Goal: Information Seeking & Learning: Compare options

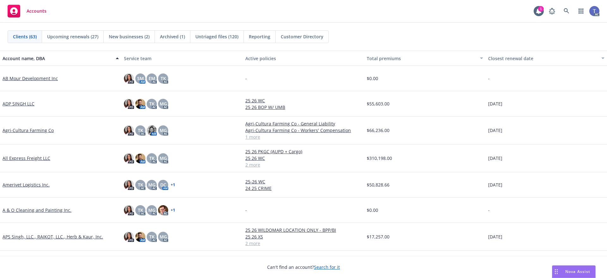
click at [362, 14] on div "Accounts 1 AC" at bounding box center [303, 11] width 607 height 23
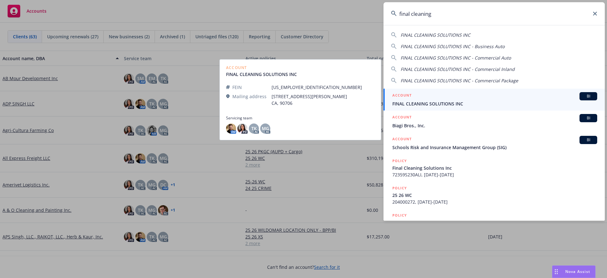
type input "final cleaning"
click at [448, 103] on span "FINAL CLEANING SOLUTIONS INC" at bounding box center [495, 103] width 205 height 7
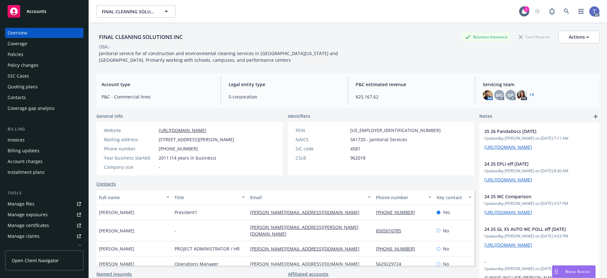
click at [30, 61] on div "Policy changes" at bounding box center [23, 65] width 31 height 10
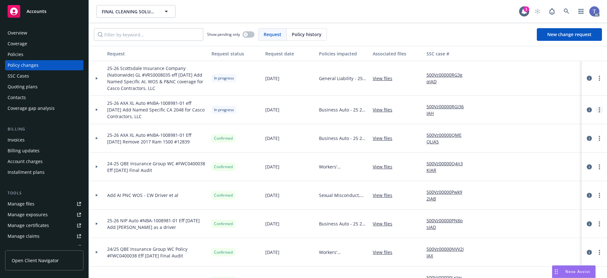
click at [597, 111] on link "more" at bounding box center [600, 110] width 8 height 8
click at [521, 123] on link "Copy logging email" at bounding box center [544, 122] width 108 height 13
click at [587, 76] on icon "circleInformation" at bounding box center [589, 78] width 5 height 5
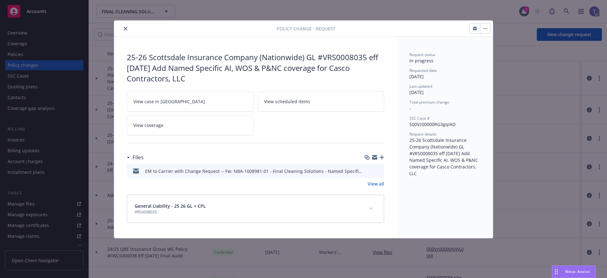
click at [382, 157] on icon "button" at bounding box center [382, 157] width 4 height 4
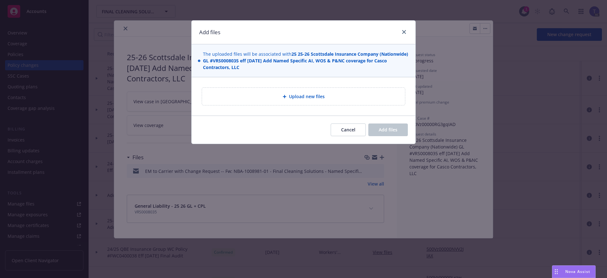
click at [300, 97] on span "Upload new files" at bounding box center [307, 96] width 36 height 7
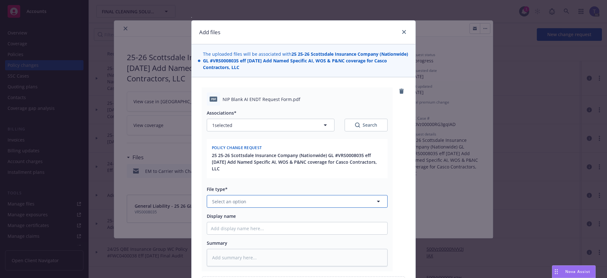
click at [279, 195] on button "Select an option" at bounding box center [297, 201] width 181 height 13
type input "app"
click at [255, 214] on div "Application" at bounding box center [296, 218] width 173 height 9
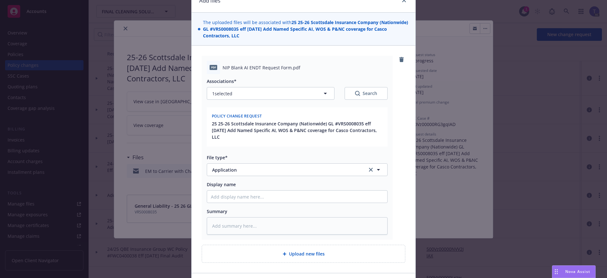
scroll to position [63, 0]
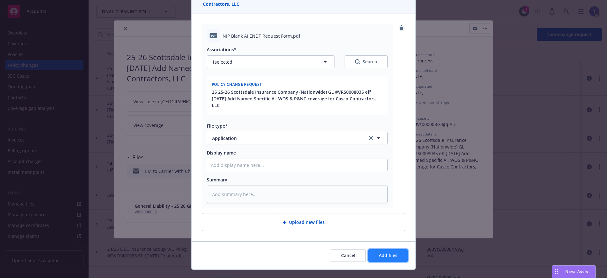
click at [393, 252] on span "Add files" at bounding box center [388, 255] width 19 height 6
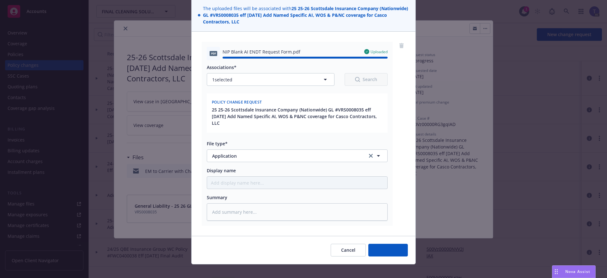
type textarea "x"
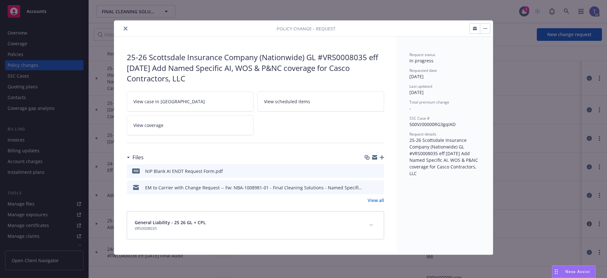
click at [139, 157] on h3 "Files" at bounding box center [138, 157] width 11 height 8
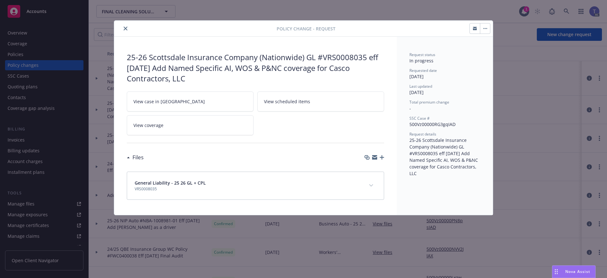
click at [133, 158] on h3 "Files" at bounding box center [138, 157] width 11 height 8
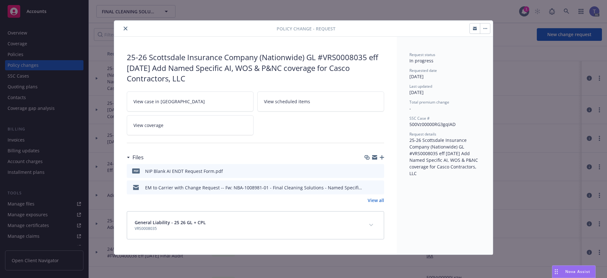
click at [376, 200] on link "View all" at bounding box center [376, 200] width 16 height 7
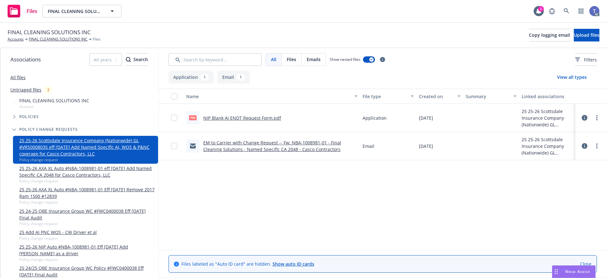
click at [588, 118] on button at bounding box center [585, 117] width 6 height 13
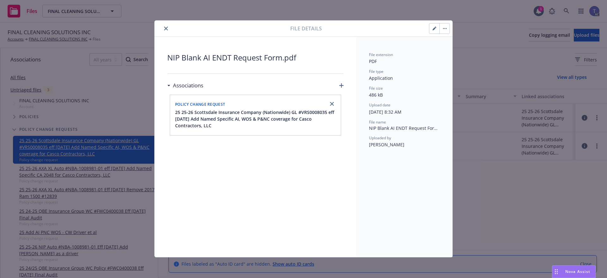
click at [343, 88] on icon "button" at bounding box center [341, 85] width 4 height 4
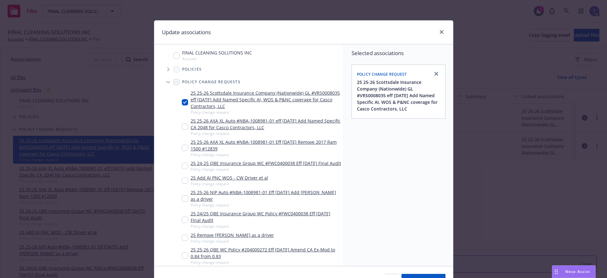
click at [184, 124] on input "Tree Example" at bounding box center [185, 126] width 6 height 6
checkbox input "true"
click at [184, 99] on div "25 25-26 Scottsdale Insurance Company (Nationwide) GL #VRS0008035 eff 08-25-25 …" at bounding box center [261, 102] width 159 height 25
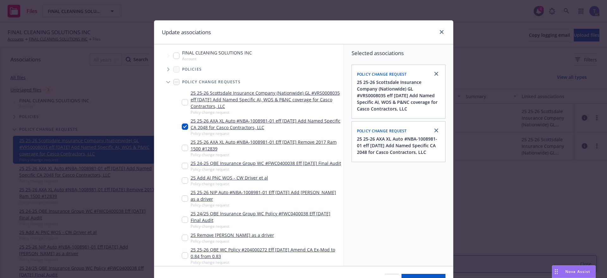
checkbox input "false"
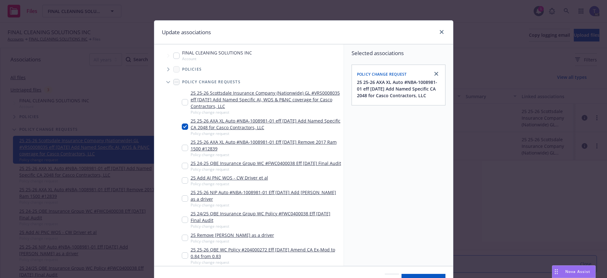
scroll to position [32, 0]
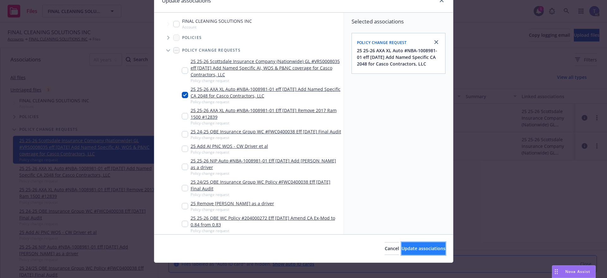
click at [417, 245] on button "Update associations" at bounding box center [424, 248] width 44 height 13
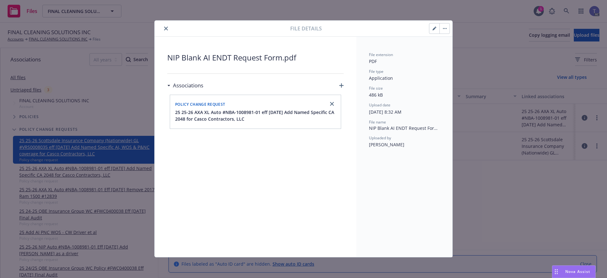
click at [164, 27] on icon "close" at bounding box center [166, 29] width 4 height 4
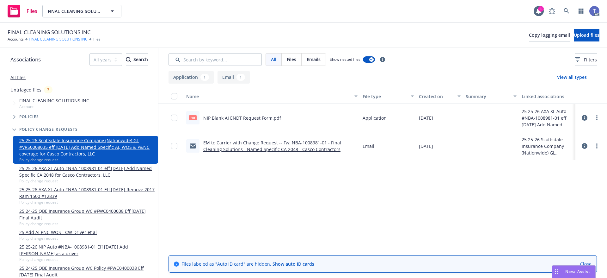
click at [54, 38] on link "FINAL CLEANING SOLUTIONS INC" at bounding box center [58, 39] width 59 height 6
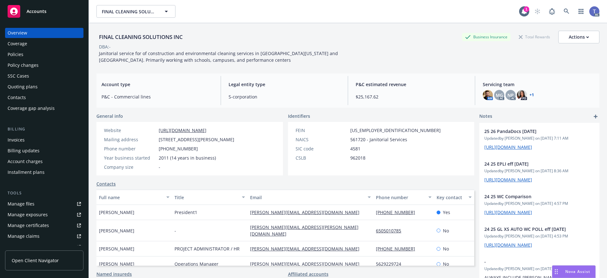
click at [17, 63] on div "Policy changes" at bounding box center [23, 65] width 31 height 10
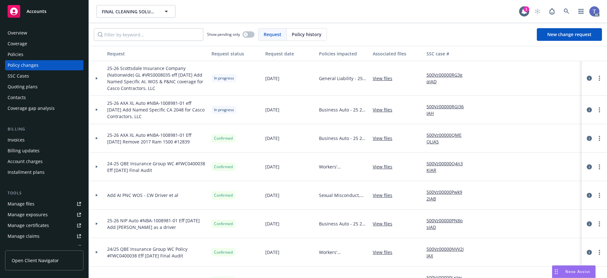
click at [383, 109] on link "View files" at bounding box center [385, 109] width 25 height 7
click at [315, 13] on div "FINAL CLEANING SOLUTIONS INC FINAL CLEANING SOLUTIONS INC" at bounding box center [307, 11] width 423 height 13
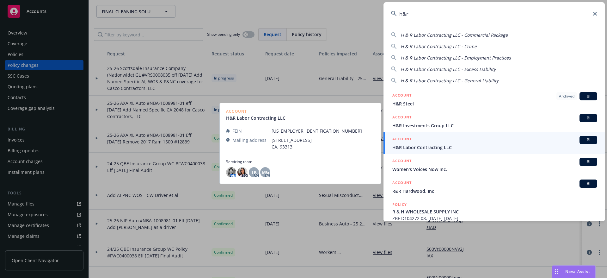
type input "h&r"
click at [427, 145] on span "H&R Labor Contracting LLC" at bounding box center [495, 147] width 205 height 7
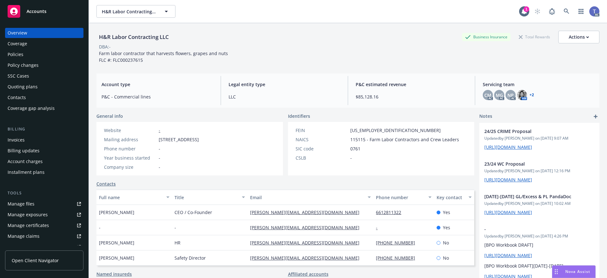
click at [28, 54] on div "Policies" at bounding box center [44, 54] width 73 height 10
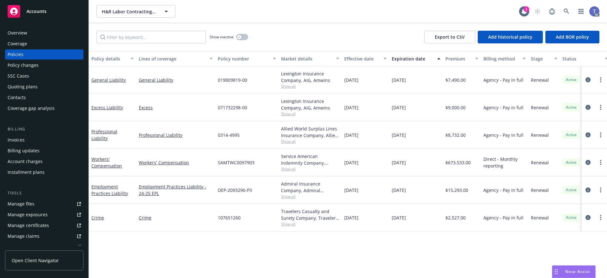
click at [46, 90] on div "Quoting plans" at bounding box center [44, 87] width 73 height 10
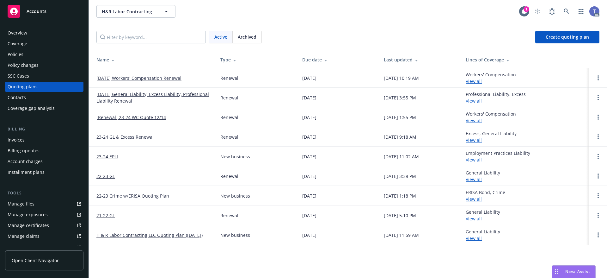
click at [312, 22] on div "H&R Labor Contracting LLC H&R Labor Contracting LLC 1 AC" at bounding box center [348, 11] width 518 height 23
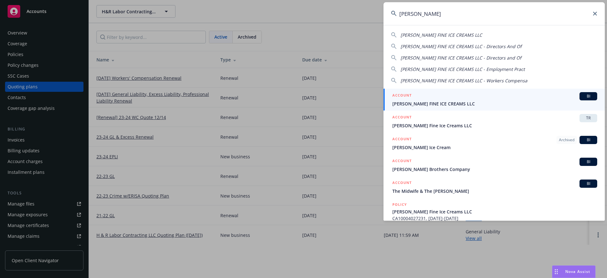
type input "mcconnell"
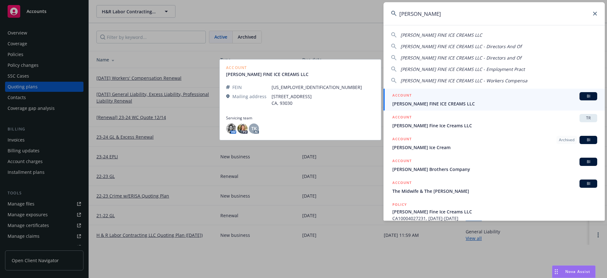
click at [441, 102] on span "MCCONNELL'S FINE ICE CREAMS LLC" at bounding box center [495, 103] width 205 height 7
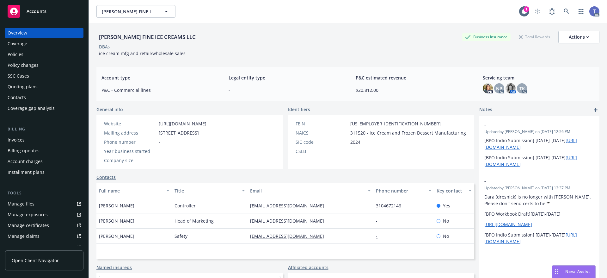
click at [19, 85] on div "Quoting plans" at bounding box center [23, 87] width 30 height 10
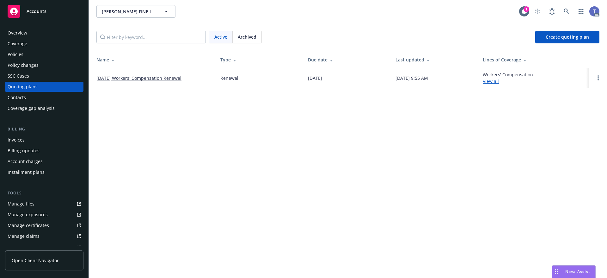
click at [143, 77] on link "09/23/25 Workers' Compensation Renewal" at bounding box center [138, 78] width 85 height 7
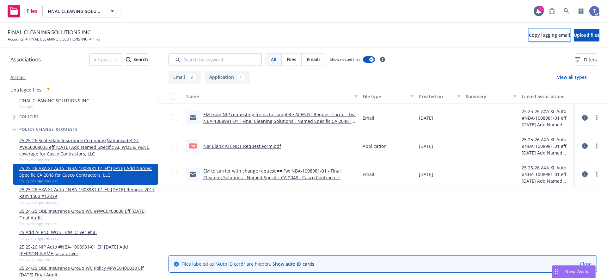
click at [529, 35] on span "Copy logging email" at bounding box center [549, 35] width 41 height 6
click at [581, 34] on span "Upload files" at bounding box center [587, 35] width 26 height 6
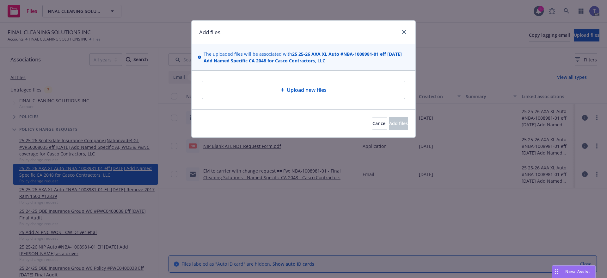
click at [281, 85] on div "Upload new files" at bounding box center [303, 90] width 203 height 18
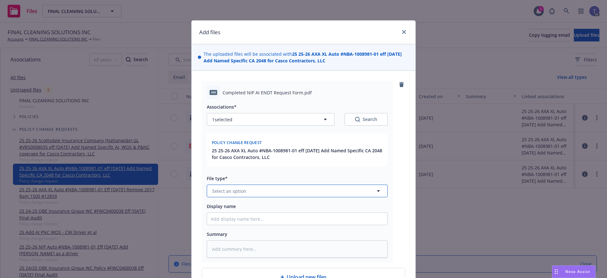
click at [284, 194] on button "Select an option" at bounding box center [297, 190] width 181 height 13
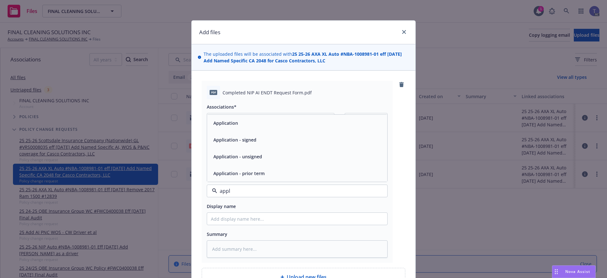
type input "appli"
click at [233, 124] on span "Application" at bounding box center [225, 123] width 25 height 7
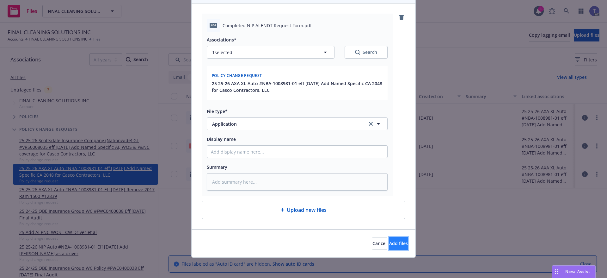
click at [389, 238] on button "Add files" at bounding box center [398, 243] width 19 height 13
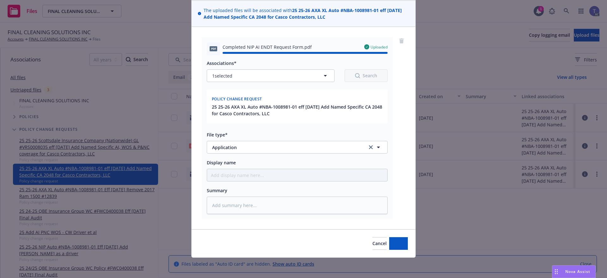
type textarea "x"
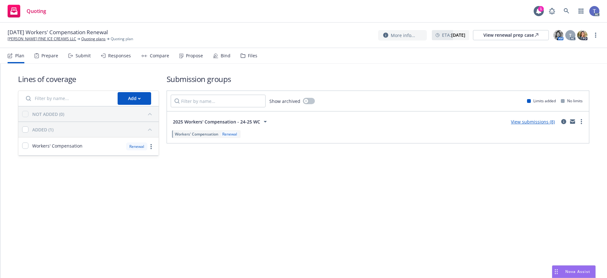
click at [122, 56] on div "Responses" at bounding box center [119, 55] width 23 height 5
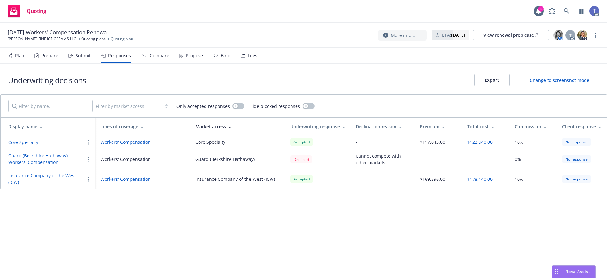
click at [30, 141] on button "Core Specialty" at bounding box center [23, 142] width 30 height 7
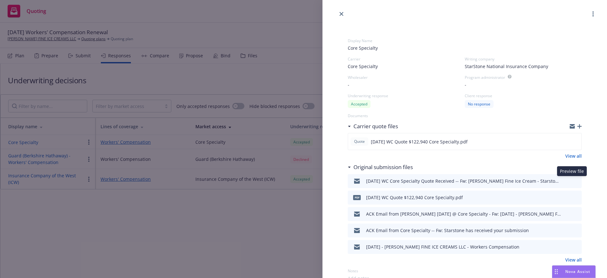
click at [573, 182] on icon "preview file" at bounding box center [576, 180] width 6 height 4
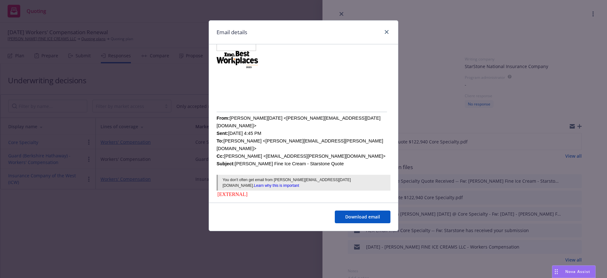
scroll to position [253, 0]
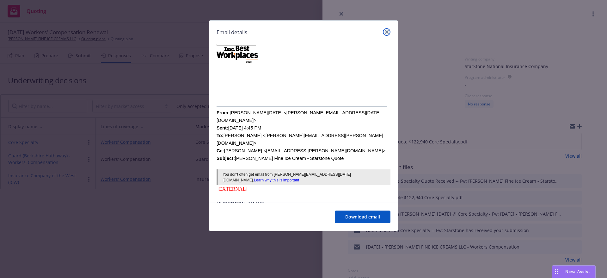
click at [387, 31] on icon "close" at bounding box center [387, 32] width 4 height 4
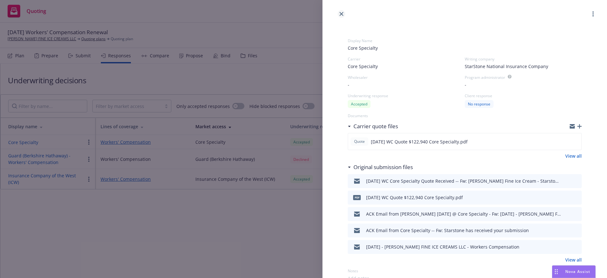
click at [342, 15] on icon "close" at bounding box center [342, 14] width 4 height 4
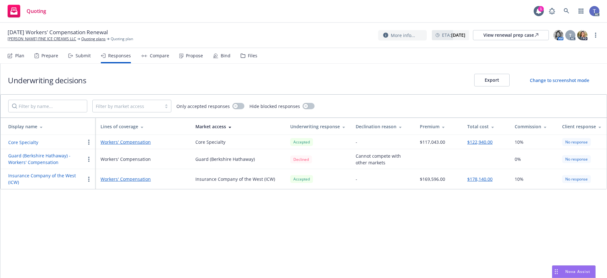
click at [76, 57] on div "Submit" at bounding box center [83, 55] width 15 height 5
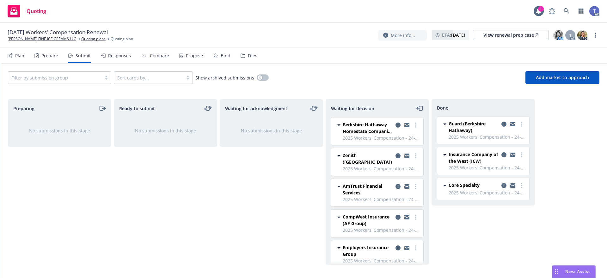
click at [513, 182] on link "copy logging email" at bounding box center [513, 186] width 8 height 8
click at [26, 37] on link "MCCONNELL'S FINE ICE CREAMS LLC" at bounding box center [42, 39] width 69 height 6
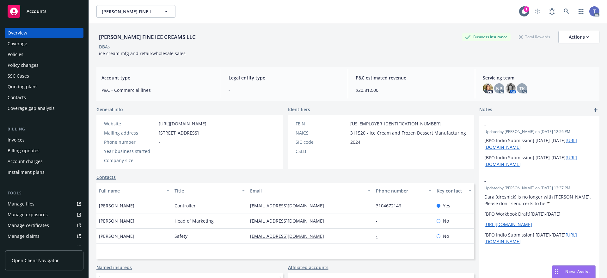
click at [258, 41] on div "[PERSON_NAME] FINE ICE CREAMS LLC Business Insurance Total Rewards Actions" at bounding box center [347, 37] width 503 height 13
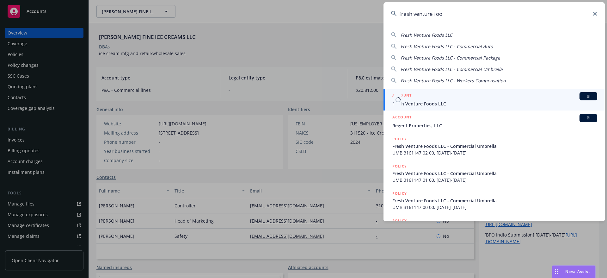
type input "fresh venture foo"
click at [422, 97] on div "ACCOUNT BI" at bounding box center [495, 96] width 205 height 8
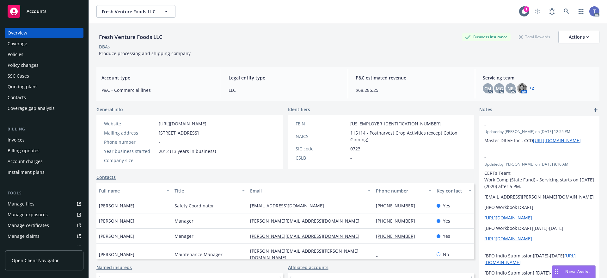
click at [25, 134] on div "Billing Invoices Billing updates Account charges Installment plans" at bounding box center [44, 151] width 78 height 51
click at [27, 138] on div "Invoices" at bounding box center [44, 140] width 73 height 10
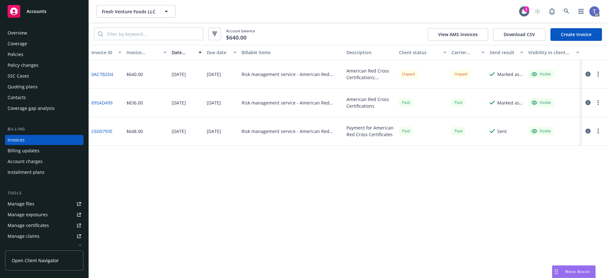
click at [599, 71] on button "button" at bounding box center [599, 74] width 8 height 8
click at [552, 110] on link "Copy invoice URL" at bounding box center [561, 112] width 81 height 13
click at [328, 9] on div "Fresh Venture Foods LLC Fresh Venture Foods LLC" at bounding box center [307, 11] width 423 height 13
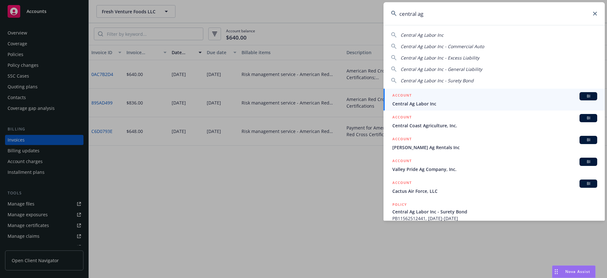
type input "central ag"
click at [438, 100] on div "ACCOUNT BI" at bounding box center [495, 96] width 205 height 8
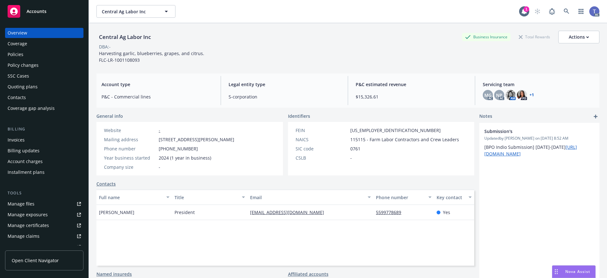
click at [29, 58] on div "Policies" at bounding box center [44, 54] width 73 height 10
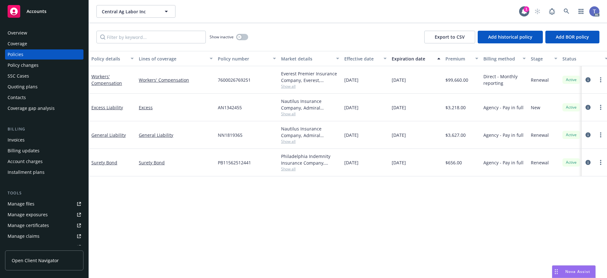
click at [24, 145] on div "Invoices Billing updates Account charges Installment plans" at bounding box center [44, 156] width 78 height 42
click at [24, 142] on div "Invoices" at bounding box center [16, 140] width 17 height 10
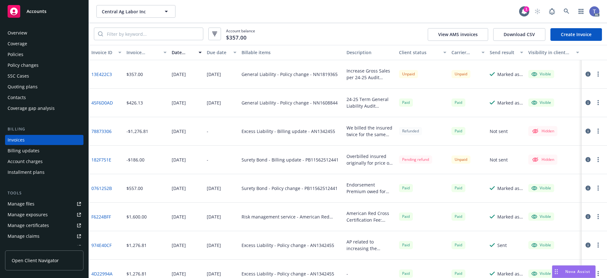
click at [598, 73] on icon "button" at bounding box center [598, 73] width 1 height 5
click at [551, 112] on link "Copy invoice URL" at bounding box center [556, 112] width 81 height 13
click at [343, 41] on div "Account balance $357.00 View AMS invoices Download CSV Create Invoice" at bounding box center [348, 34] width 518 height 22
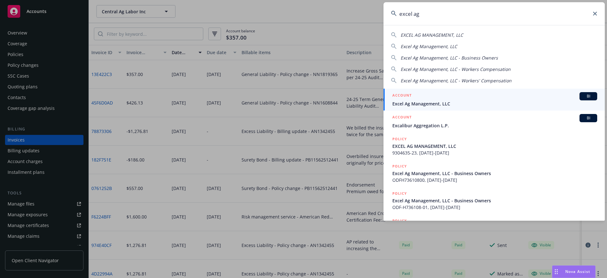
type input "excel ag"
click at [442, 101] on span "Excel Ag Management, LLC" at bounding box center [495, 103] width 205 height 7
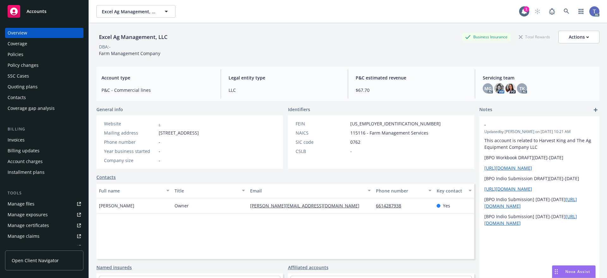
click at [303, 23] on div "Excel Ag Management, LLC Business Insurance Total Rewards Actions DBA: - Farm M…" at bounding box center [347, 42] width 503 height 39
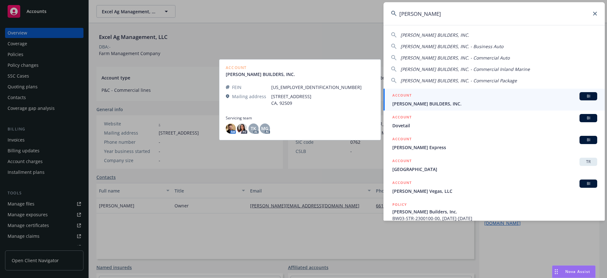
type input "d'vega"
click at [415, 102] on span "D'VEGA BUILDERS, INC." at bounding box center [495, 103] width 205 height 7
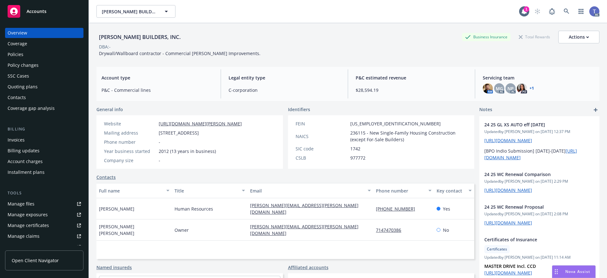
click at [14, 53] on div "Policies" at bounding box center [16, 54] width 16 height 10
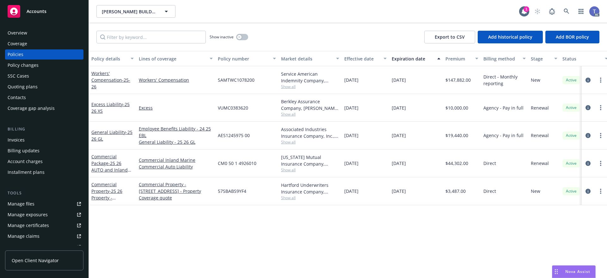
click at [20, 139] on div "Invoices" at bounding box center [16, 140] width 17 height 10
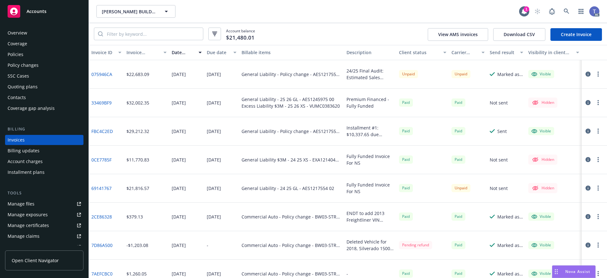
click at [286, 14] on div "D'VEGA BUILDERS, INC. D'VEGA BUILDERS, INC." at bounding box center [307, 11] width 423 height 13
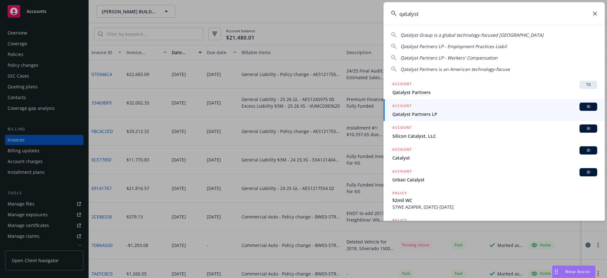
type input "qatalyst"
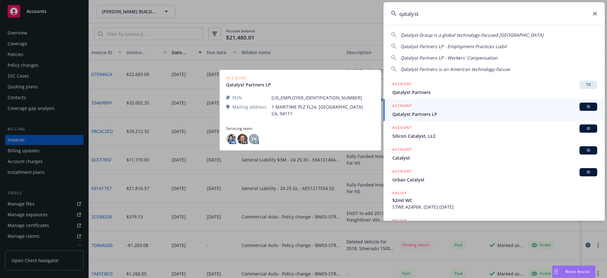
click at [417, 116] on span "Qatalyst Partners LP" at bounding box center [495, 114] width 205 height 7
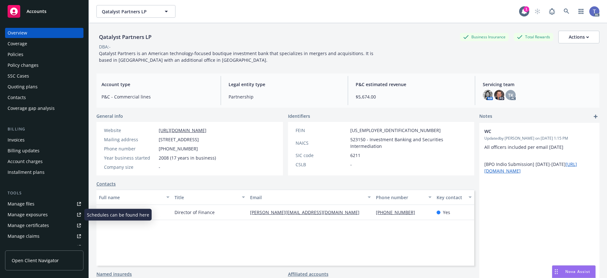
click at [23, 210] on div "Manage exposures" at bounding box center [28, 214] width 40 height 10
click at [31, 57] on div "Policies" at bounding box center [44, 54] width 73 height 10
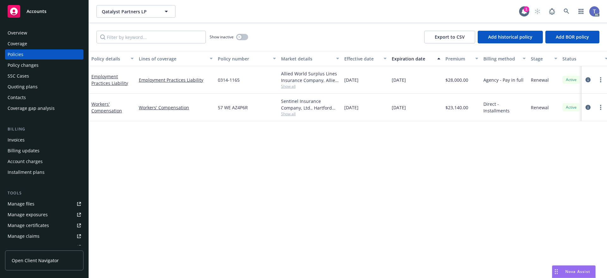
click at [592, 108] on div at bounding box center [594, 107] width 20 height 8
click at [591, 108] on icon "circleInformation" at bounding box center [588, 107] width 5 height 5
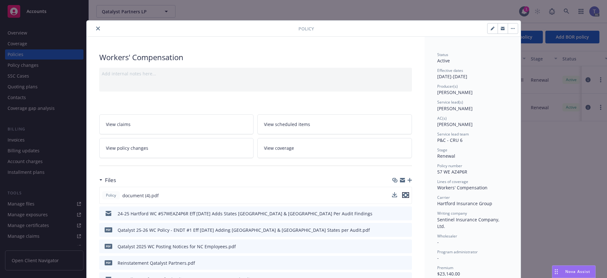
click at [403, 195] on icon "preview file" at bounding box center [406, 195] width 6 height 4
click at [197, 148] on link "View policy changes" at bounding box center [176, 148] width 155 height 20
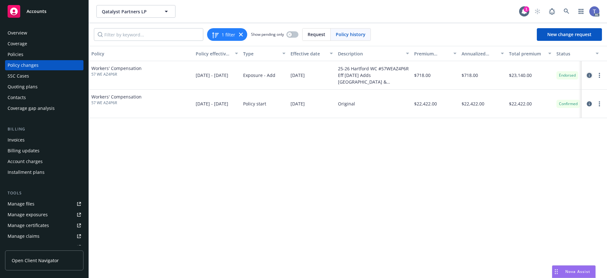
click at [591, 74] on icon "circleInformation" at bounding box center [589, 75] width 5 height 5
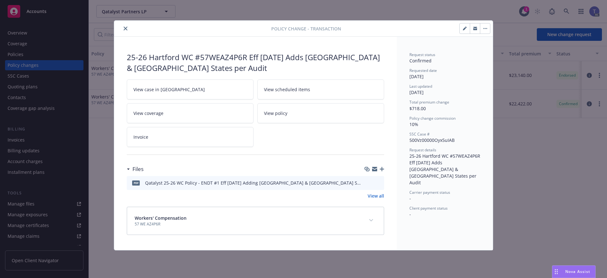
click at [376, 180] on icon "preview file" at bounding box center [378, 182] width 6 height 4
click at [126, 28] on icon "close" at bounding box center [126, 29] width 4 height 4
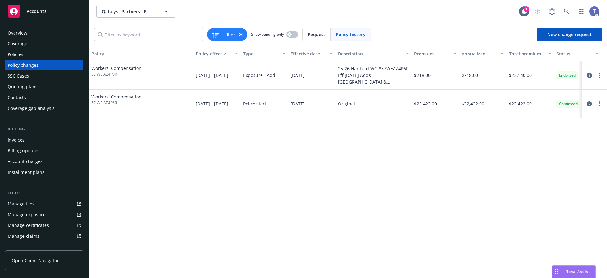
click at [14, 56] on div "Policies" at bounding box center [16, 54] width 16 height 10
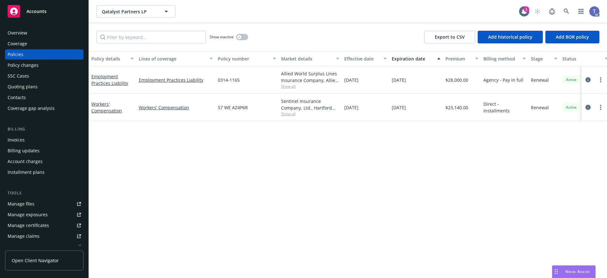
click at [587, 109] on icon "circleInformation" at bounding box center [588, 107] width 5 height 5
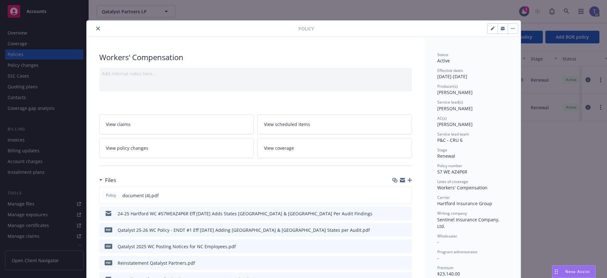
scroll to position [19, 0]
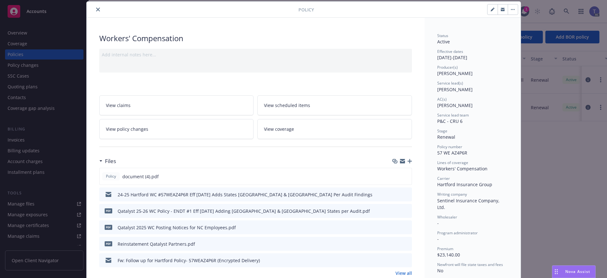
click at [96, 9] on icon "close" at bounding box center [98, 10] width 4 height 4
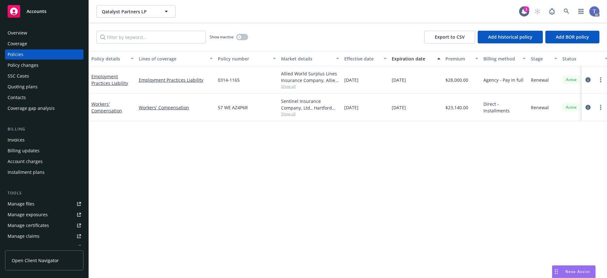
click at [589, 78] on icon "circleInformation" at bounding box center [588, 79] width 5 height 5
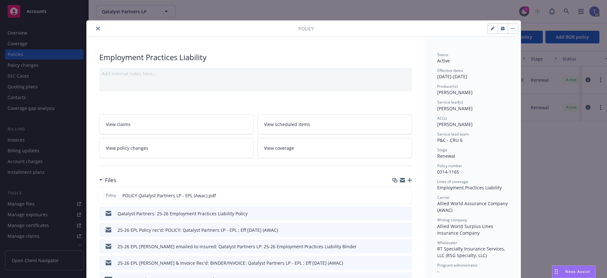
click at [96, 31] on button "close" at bounding box center [98, 29] width 8 height 8
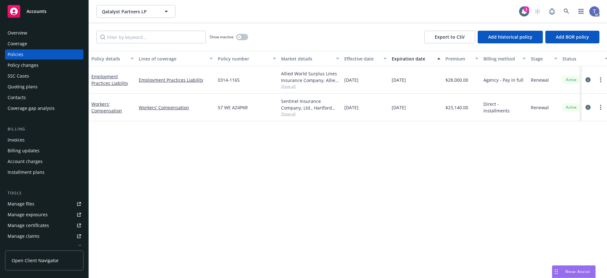
click at [33, 33] on div "Overview" at bounding box center [44, 33] width 73 height 10
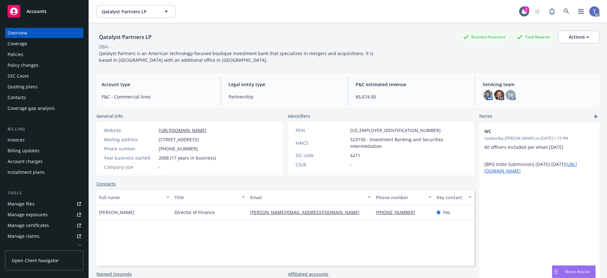
click at [12, 59] on div "Policies" at bounding box center [16, 54] width 16 height 10
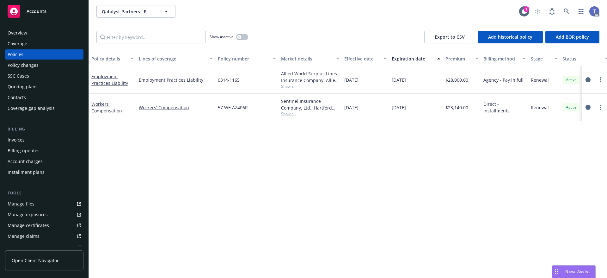
click at [37, 32] on div "Overview" at bounding box center [44, 33] width 73 height 10
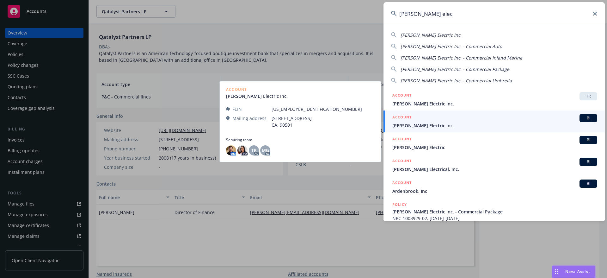
type input "barden elec"
click at [413, 128] on span "[PERSON_NAME] Electric Inc." at bounding box center [495, 125] width 205 height 7
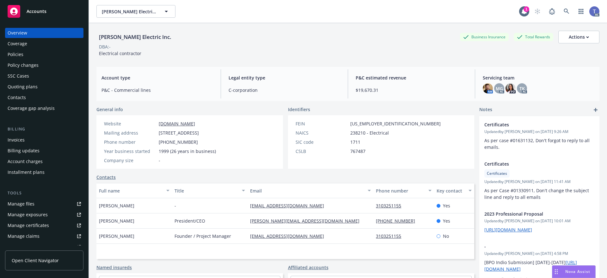
click at [42, 214] on div "Manage exposures" at bounding box center [28, 214] width 40 height 10
click at [9, 56] on div "Policies" at bounding box center [16, 54] width 16 height 10
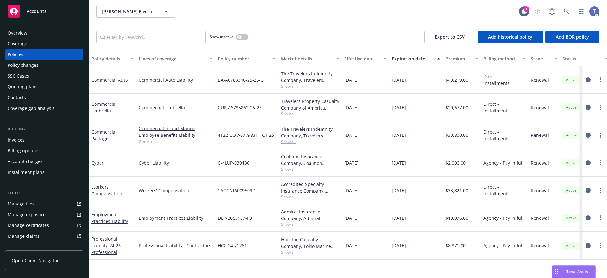
click at [590, 134] on icon "circleInformation" at bounding box center [588, 135] width 5 height 5
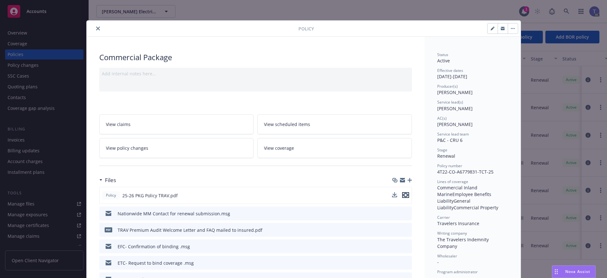
click at [404, 195] on icon "preview file" at bounding box center [406, 195] width 6 height 4
click at [184, 141] on link "View policy changes" at bounding box center [176, 148] width 155 height 20
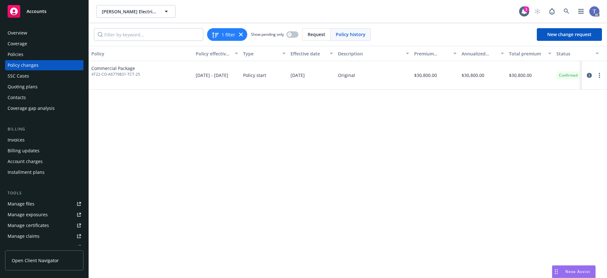
click at [42, 57] on div "Policies" at bounding box center [44, 54] width 73 height 10
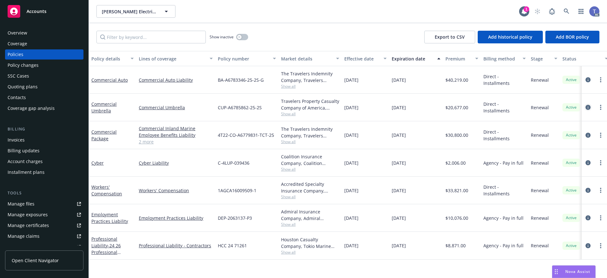
click at [586, 106] on icon "circleInformation" at bounding box center [588, 107] width 5 height 5
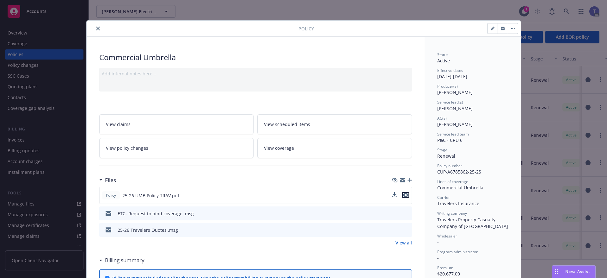
click at [406, 195] on icon "preview file" at bounding box center [406, 195] width 6 height 4
click at [96, 29] on icon "close" at bounding box center [98, 29] width 4 height 4
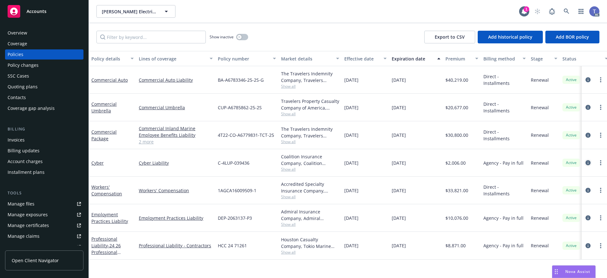
click at [585, 160] on link "circleInformation" at bounding box center [588, 163] width 8 height 8
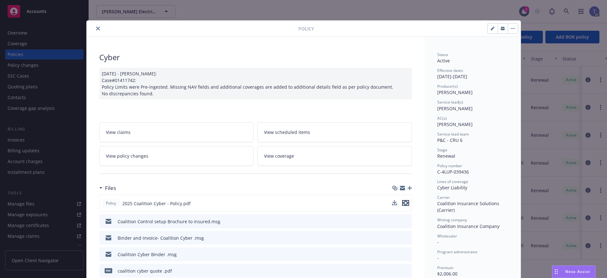
click at [404, 204] on icon "preview file" at bounding box center [406, 203] width 6 height 4
click at [94, 29] on button "close" at bounding box center [98, 29] width 8 height 8
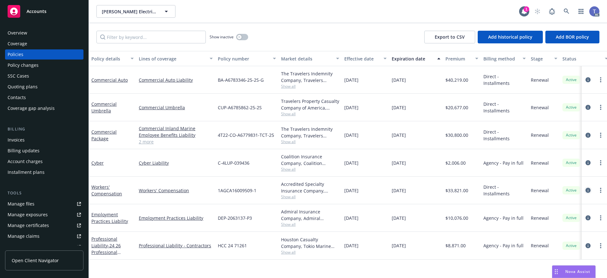
click at [589, 190] on icon "circleInformation" at bounding box center [588, 190] width 5 height 5
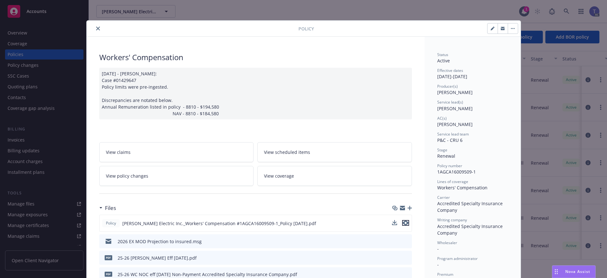
click at [404, 224] on icon "preview file" at bounding box center [406, 222] width 6 height 4
click at [96, 27] on icon "close" at bounding box center [98, 29] width 4 height 4
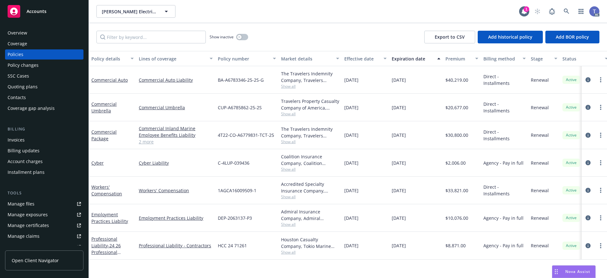
drag, startPoint x: 589, startPoint y: 215, endPoint x: 587, endPoint y: 212, distance: 4.1
click at [589, 215] on icon "circleInformation" at bounding box center [588, 217] width 5 height 5
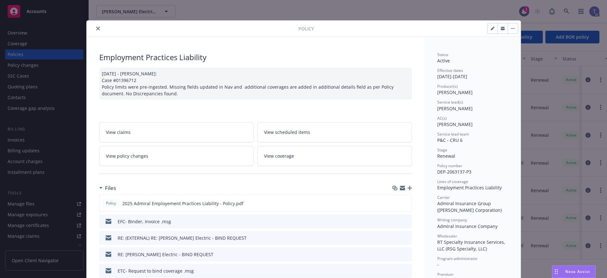
click at [454, 173] on span "DEP-2063137-P3" at bounding box center [454, 172] width 34 height 6
copy span "DEP-2063137-P3"
click at [405, 202] on icon "preview file" at bounding box center [406, 203] width 6 height 4
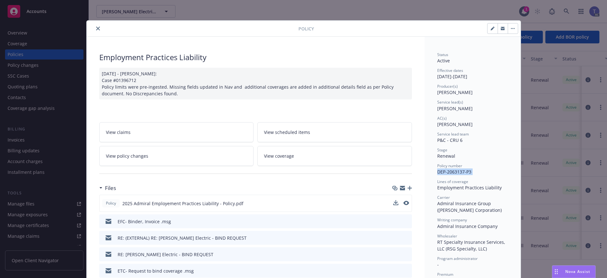
click at [96, 29] on icon "close" at bounding box center [98, 29] width 4 height 4
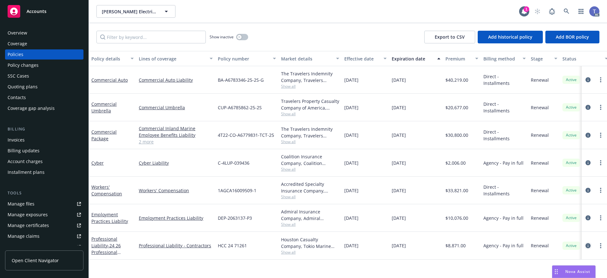
click at [589, 244] on icon "circleInformation" at bounding box center [588, 245] width 5 height 5
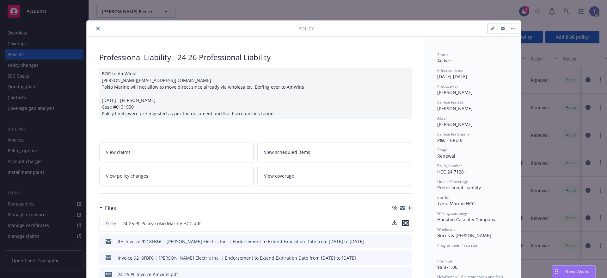
click at [403, 223] on icon "preview file" at bounding box center [406, 222] width 6 height 4
click at [450, 170] on span "HCC 24 71261" at bounding box center [451, 172] width 29 height 6
click at [450, 171] on span "HCC 24 71261" at bounding box center [451, 172] width 29 height 6
copy span "HCC 24 71261"
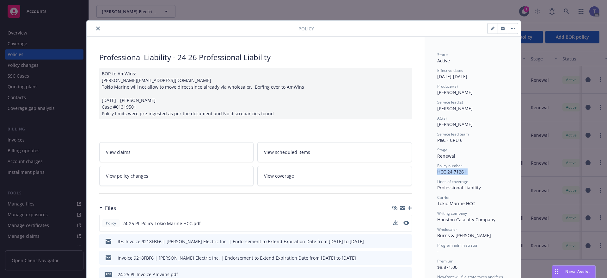
click at [206, 175] on link "View policy changes" at bounding box center [176, 176] width 155 height 20
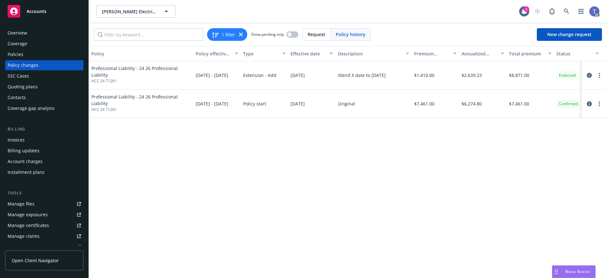
click at [37, 54] on div "Policies" at bounding box center [44, 54] width 73 height 10
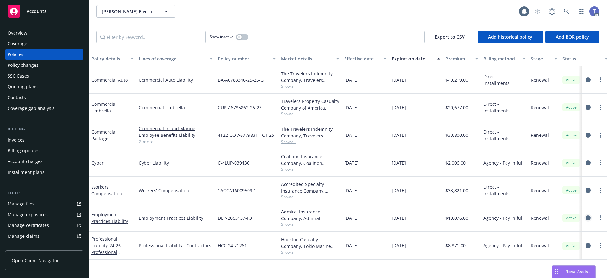
click at [586, 217] on icon "circleInformation" at bounding box center [588, 217] width 5 height 5
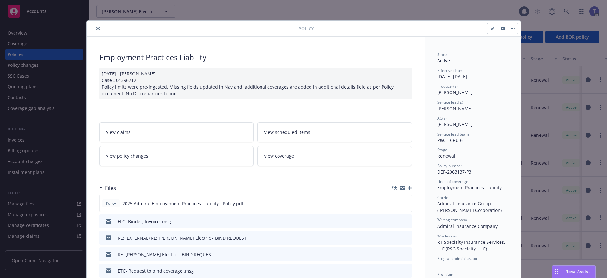
scroll to position [19, 0]
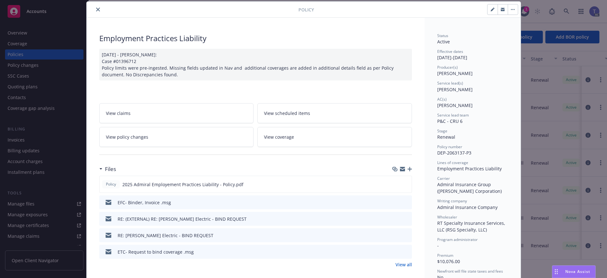
click at [159, 135] on link "View policy changes" at bounding box center [176, 137] width 155 height 20
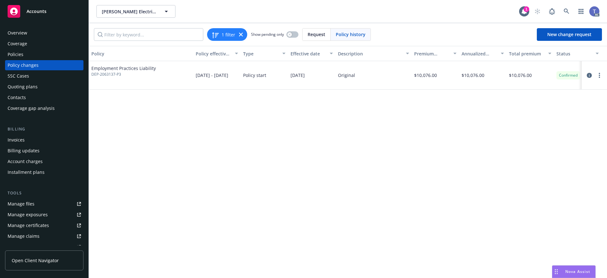
click at [17, 52] on div "Policies" at bounding box center [16, 54] width 16 height 10
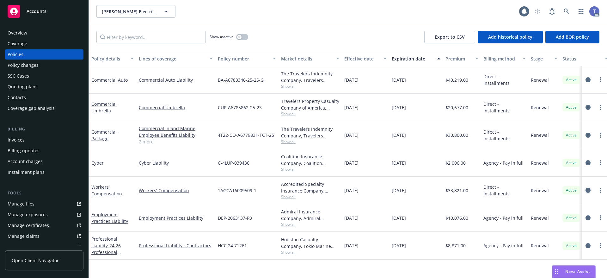
click at [588, 189] on icon "circleInformation" at bounding box center [588, 190] width 5 height 5
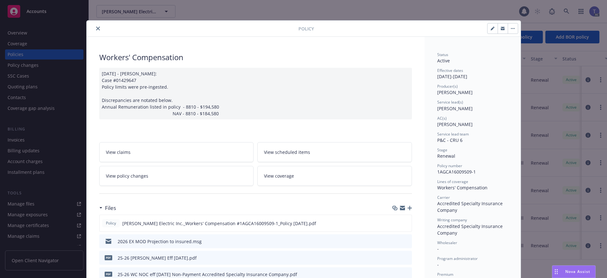
scroll to position [19, 0]
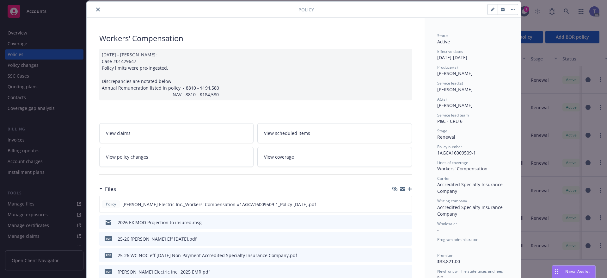
click at [144, 165] on link "View policy changes" at bounding box center [176, 157] width 155 height 20
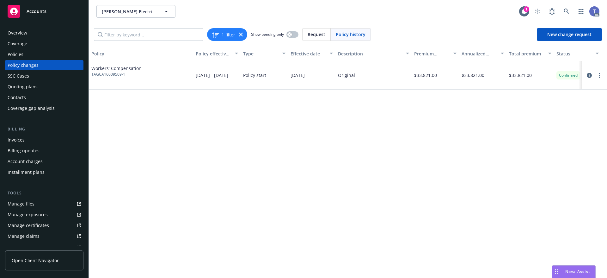
click at [25, 53] on div "Policies" at bounding box center [44, 54] width 73 height 10
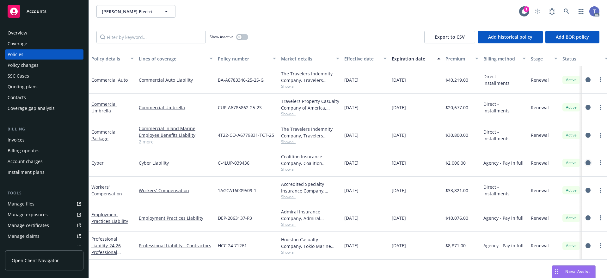
click at [588, 161] on icon "circleInformation" at bounding box center [588, 162] width 5 height 5
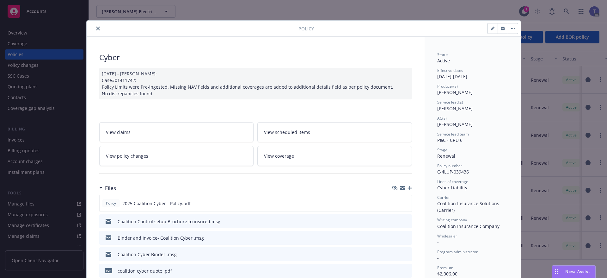
scroll to position [19, 0]
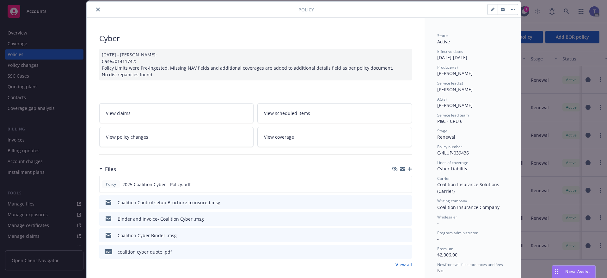
click at [122, 135] on span "View policy changes" at bounding box center [127, 136] width 42 height 7
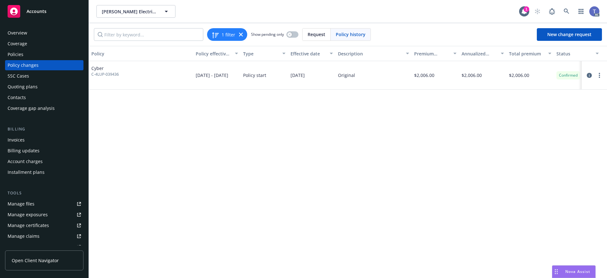
click at [40, 53] on div "Policies" at bounding box center [44, 54] width 73 height 10
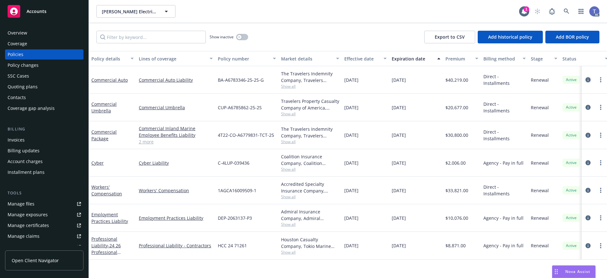
click at [587, 77] on icon "circleInformation" at bounding box center [588, 79] width 5 height 5
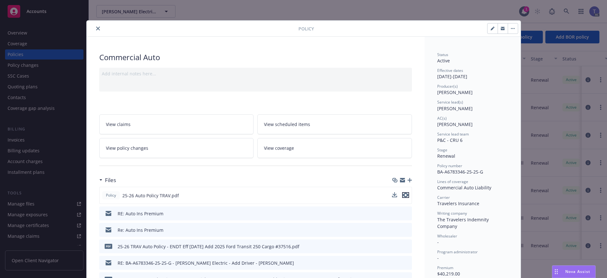
click at [405, 195] on icon "preview file" at bounding box center [406, 195] width 6 height 4
click at [166, 148] on link "View policy changes" at bounding box center [176, 148] width 155 height 20
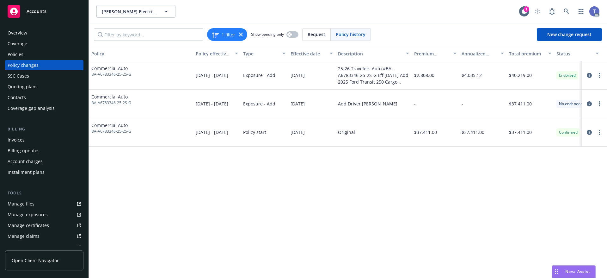
click at [382, 82] on div "25-26 Travelers Auto #BA-A6783346-25-2S-G Eff 04/22/2025 Add 2025 Ford Transit …" at bounding box center [373, 75] width 71 height 20
click at [587, 74] on icon "circleInformation" at bounding box center [589, 75] width 5 height 5
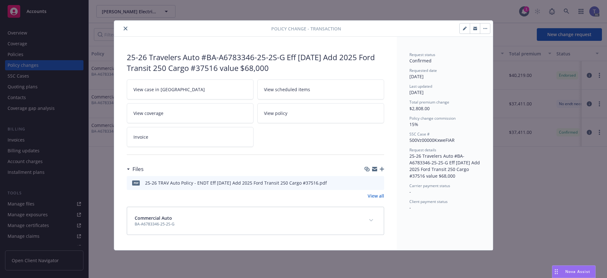
click at [122, 27] on button "close" at bounding box center [126, 29] width 8 height 8
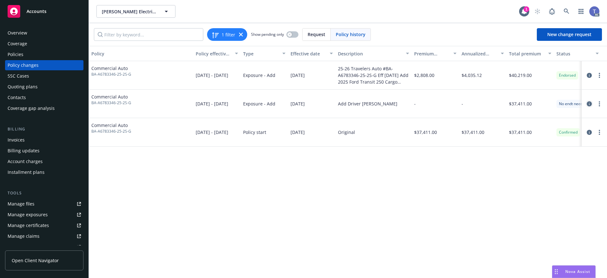
click at [590, 103] on icon "circleInformation" at bounding box center [589, 103] width 5 height 5
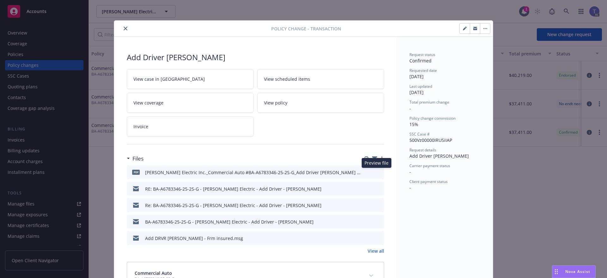
click at [376, 171] on icon "preview file" at bounding box center [378, 172] width 6 height 4
click at [124, 27] on icon "close" at bounding box center [126, 29] width 4 height 4
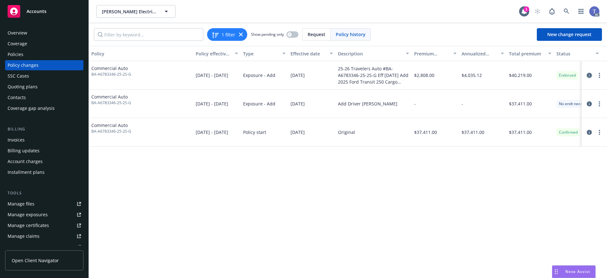
click at [593, 74] on link "circleInformation" at bounding box center [590, 75] width 8 height 8
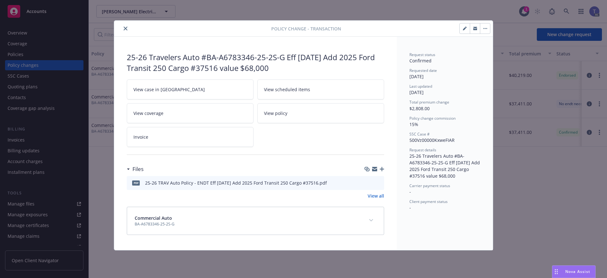
click at [381, 181] on button "preview file" at bounding box center [378, 182] width 7 height 6
click at [123, 26] on button "close" at bounding box center [126, 29] width 8 height 8
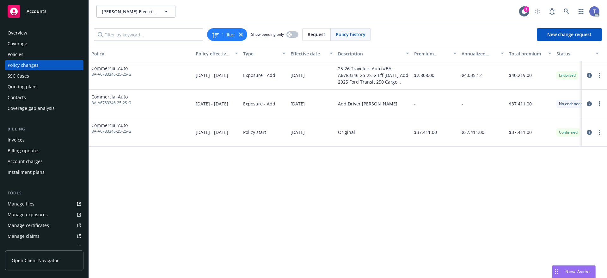
click at [30, 59] on div "Policies" at bounding box center [44, 54] width 73 height 10
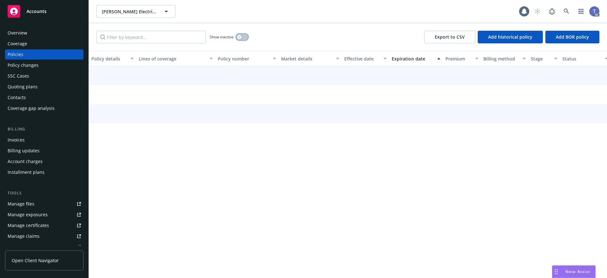
click at [239, 35] on div "button" at bounding box center [239, 37] width 4 height 4
click at [181, 38] on input "Filter by keyword..." at bounding box center [150, 37] width 109 height 13
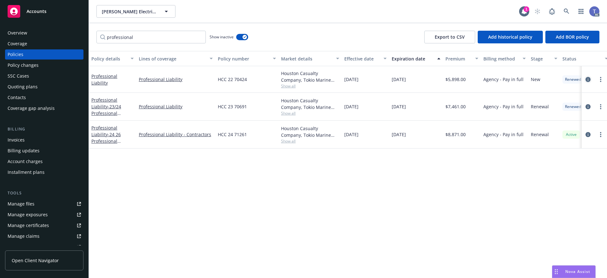
click at [588, 77] on icon "circleInformation" at bounding box center [588, 79] width 5 height 5
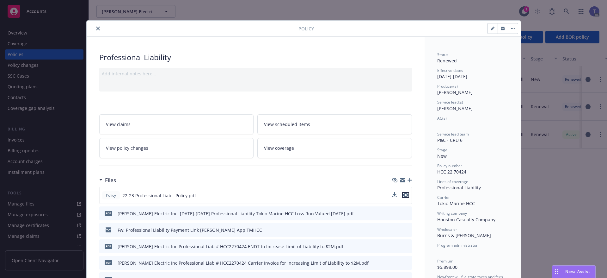
click at [403, 196] on icon "preview file" at bounding box center [406, 195] width 6 height 4
click at [95, 32] on button "close" at bounding box center [98, 29] width 8 height 8
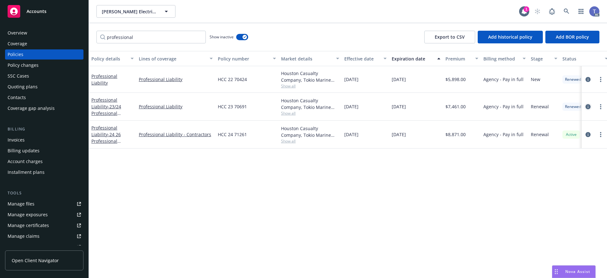
click at [585, 106] on link "circleInformation" at bounding box center [588, 107] width 8 height 8
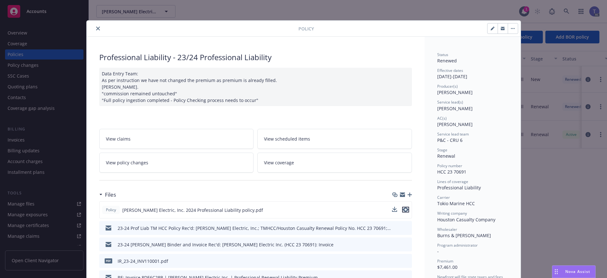
click at [405, 211] on icon "preview file" at bounding box center [406, 209] width 6 height 4
click at [96, 27] on icon "close" at bounding box center [98, 29] width 4 height 4
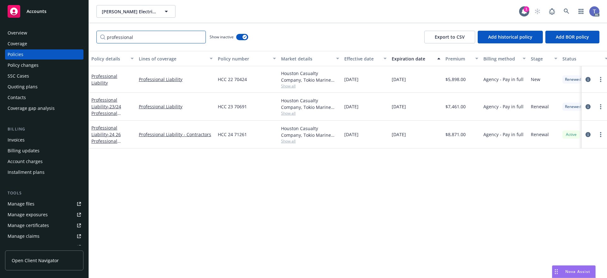
click at [167, 34] on input "professional" at bounding box center [150, 37] width 109 height 13
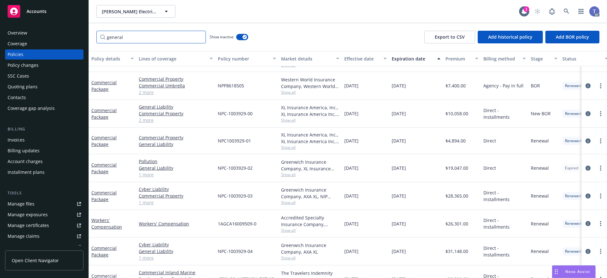
scroll to position [167, 0]
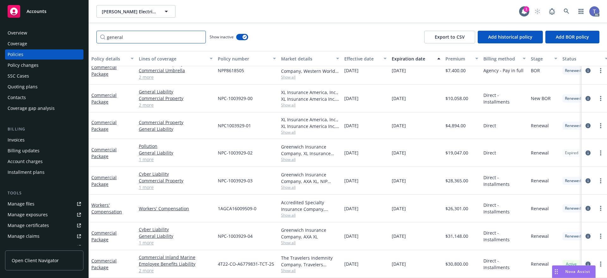
type input "general"
click at [584, 260] on link "circleInformation" at bounding box center [588, 264] width 8 height 8
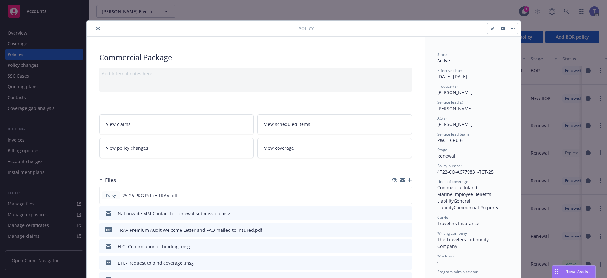
click at [96, 29] on icon "close" at bounding box center [98, 29] width 4 height 4
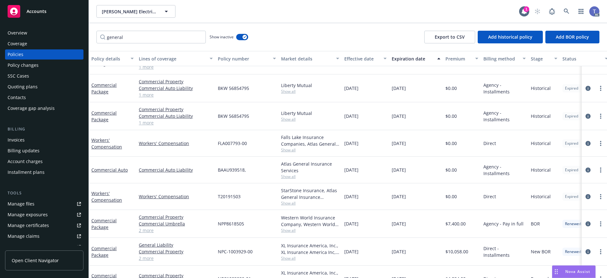
scroll to position [9, 0]
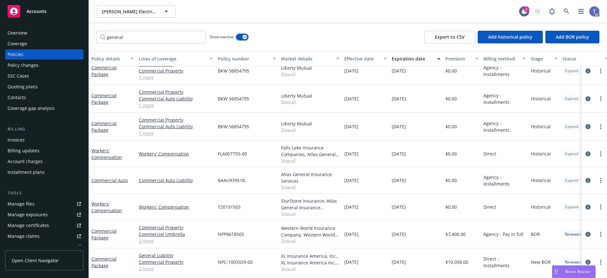
click at [244, 37] on icon "button" at bounding box center [245, 37] width 3 height 2
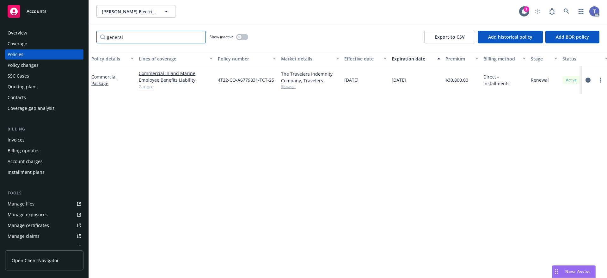
click at [200, 37] on input "general" at bounding box center [150, 37] width 109 height 13
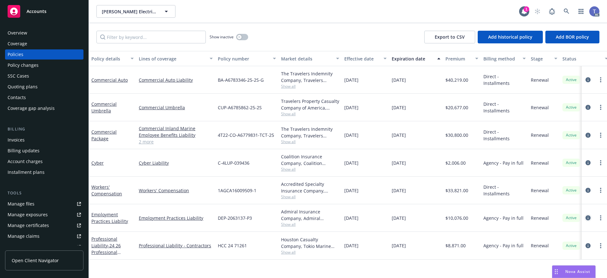
click at [589, 216] on icon "circleInformation" at bounding box center [588, 217] width 5 height 5
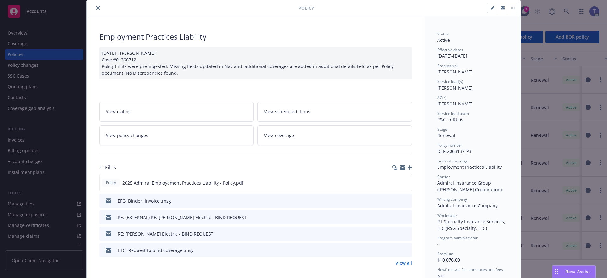
scroll to position [32, 0]
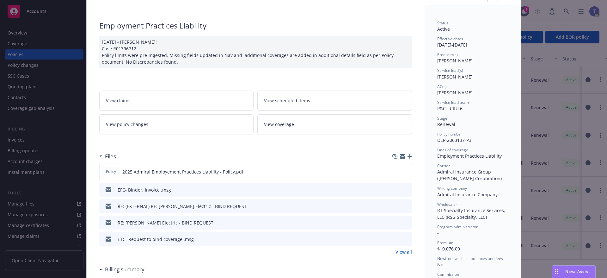
click at [405, 239] on icon "preview file" at bounding box center [406, 238] width 6 height 4
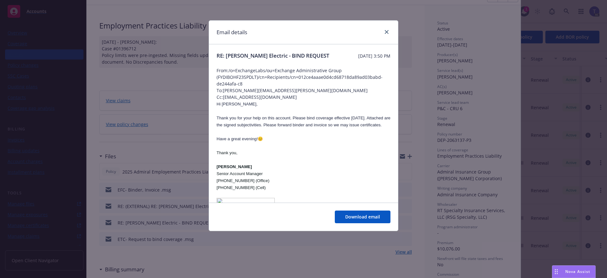
click at [253, 94] on span "To: molly.spatz@rtspecialty.com" at bounding box center [304, 90] width 174 height 7
click at [238, 114] on p at bounding box center [304, 110] width 174 height 7
drag, startPoint x: 225, startPoint y: 97, endPoint x: 284, endPoint y: 96, distance: 59.5
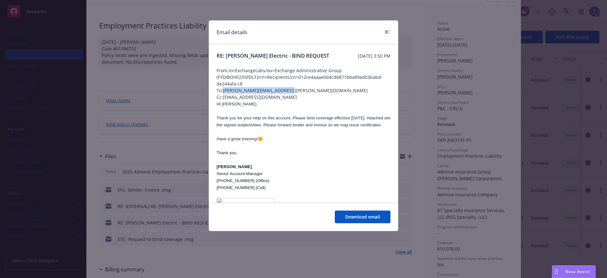
click at [284, 94] on span "To: molly.spatz@rtspecialty.com" at bounding box center [304, 90] width 174 height 7
copy span "molly.spatz@rtspecialty.com"
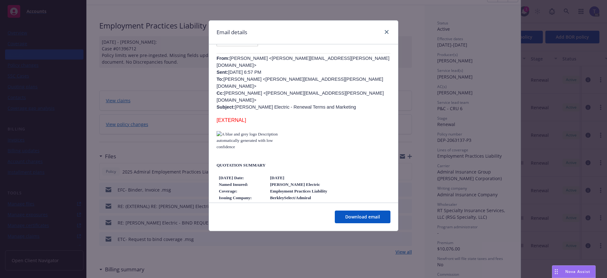
scroll to position [221, 0]
click at [385, 33] on icon "close" at bounding box center [387, 32] width 4 height 4
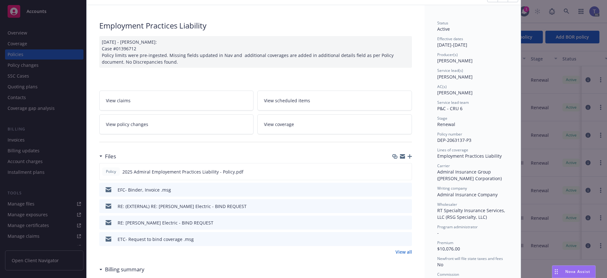
scroll to position [0, 0]
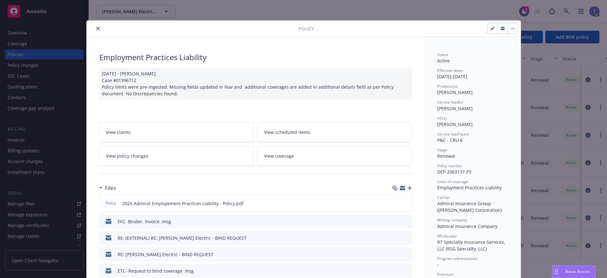
click at [97, 28] on icon "close" at bounding box center [98, 29] width 4 height 4
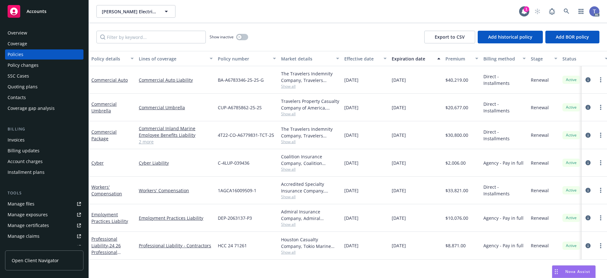
click at [32, 89] on div "Quoting plans" at bounding box center [23, 87] width 30 height 10
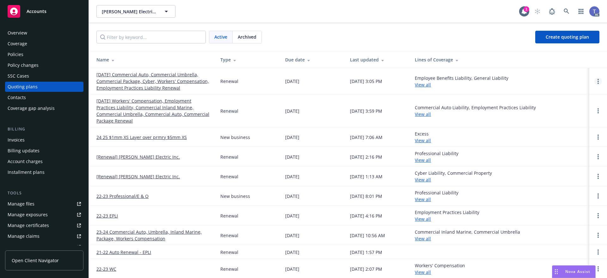
click at [598, 81] on circle "Open options" at bounding box center [598, 81] width 1 height 1
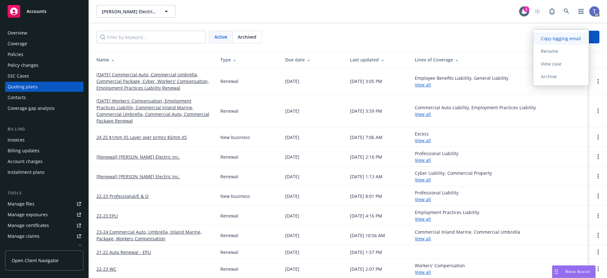
click at [570, 40] on span "Copy logging email" at bounding box center [561, 38] width 55 height 6
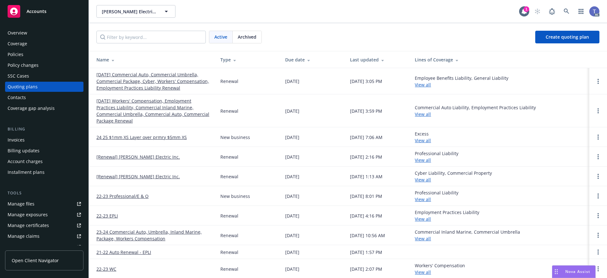
click at [32, 55] on div "Policies" at bounding box center [44, 54] width 73 height 10
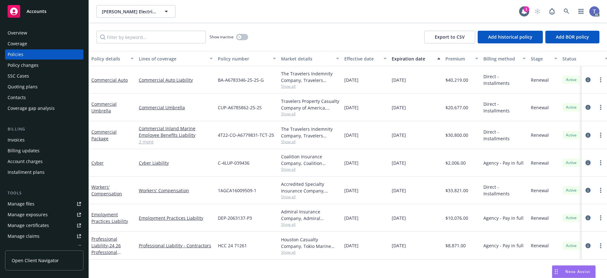
click at [588, 163] on icon "circleInformation" at bounding box center [588, 162] width 5 height 5
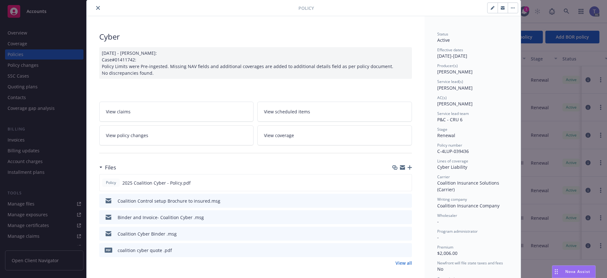
scroll to position [32, 0]
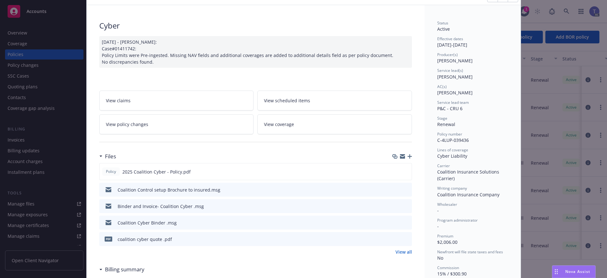
click at [403, 222] on icon "preview file" at bounding box center [406, 222] width 6 height 4
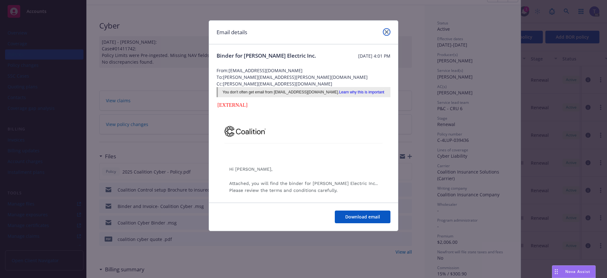
click at [386, 32] on icon "close" at bounding box center [387, 32] width 4 height 4
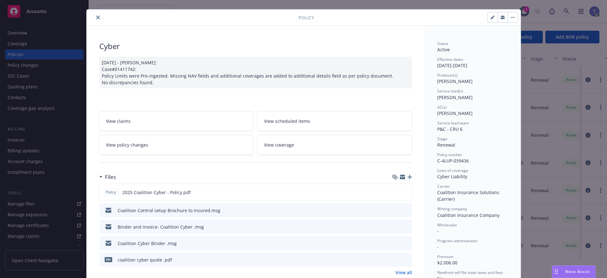
scroll to position [0, 0]
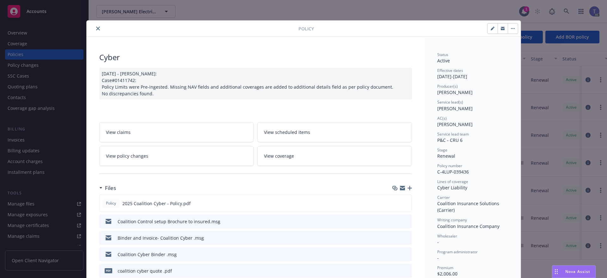
click at [97, 27] on button "close" at bounding box center [98, 29] width 8 height 8
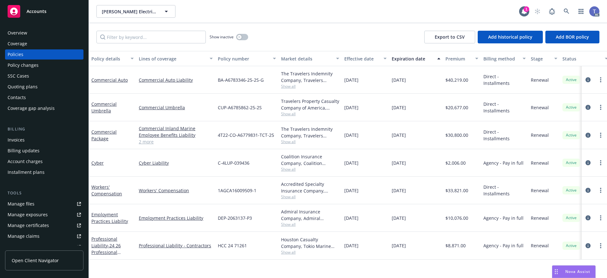
click at [35, 86] on div "Quoting plans" at bounding box center [23, 87] width 30 height 10
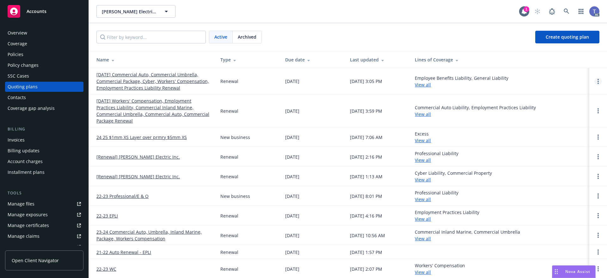
click at [595, 80] on link "Open options" at bounding box center [599, 81] width 8 height 8
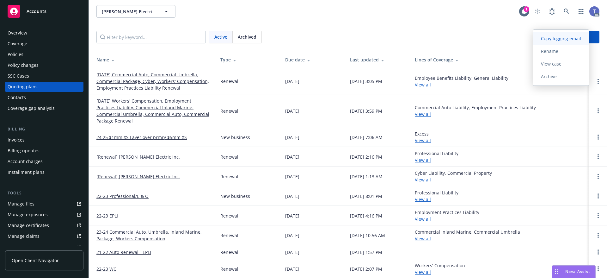
click at [574, 40] on span "Copy logging email" at bounding box center [561, 38] width 55 height 6
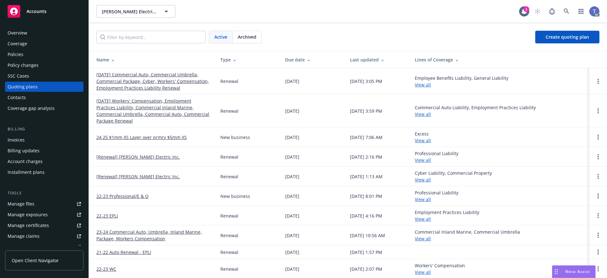
click at [6, 54] on link "Policies" at bounding box center [44, 54] width 78 height 10
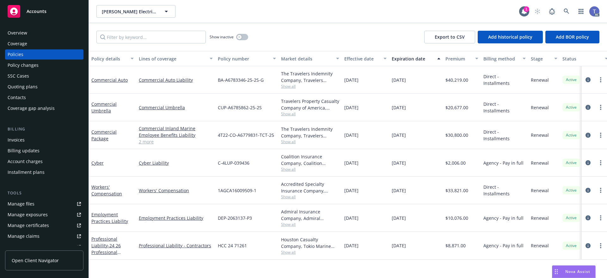
drag, startPoint x: 590, startPoint y: 244, endPoint x: 591, endPoint y: 241, distance: 3.4
click at [590, 244] on icon "circleInformation" at bounding box center [588, 245] width 5 height 5
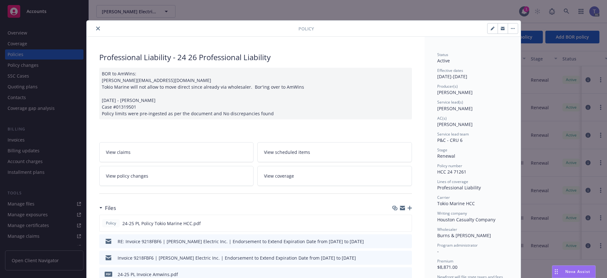
click at [98, 28] on button "close" at bounding box center [98, 29] width 8 height 8
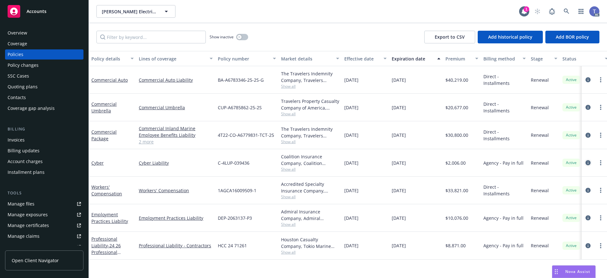
click at [586, 164] on icon "circleInformation" at bounding box center [588, 162] width 5 height 5
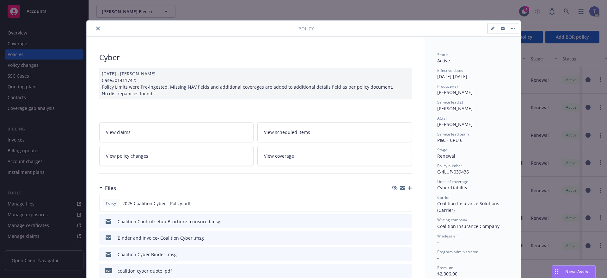
scroll to position [19, 0]
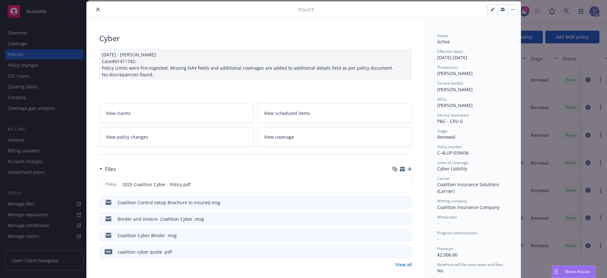
click at [406, 217] on icon "preview file" at bounding box center [406, 218] width 6 height 4
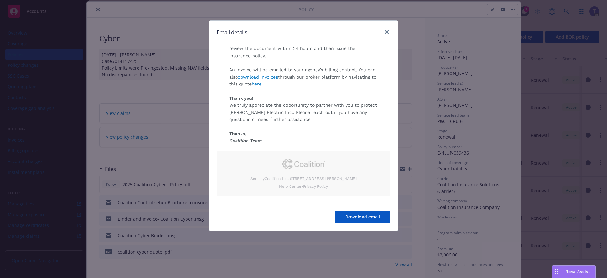
scroll to position [164, 0]
click at [388, 30] on link "close" at bounding box center [387, 32] width 8 height 8
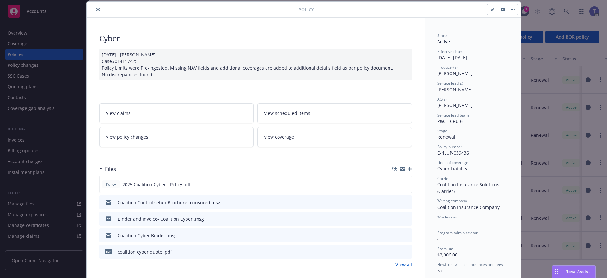
click at [404, 234] on icon "preview file" at bounding box center [406, 234] width 6 height 4
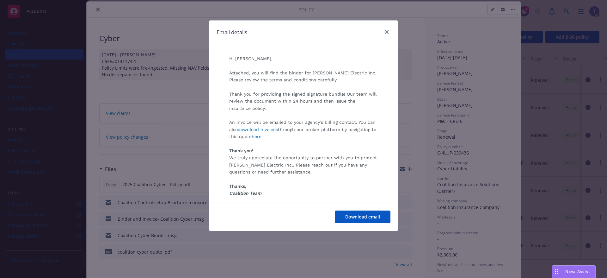
scroll to position [127, 0]
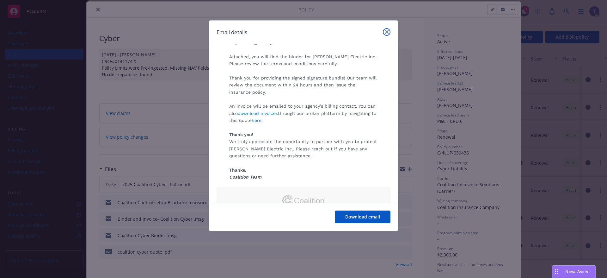
click at [388, 31] on icon "close" at bounding box center [387, 32] width 4 height 4
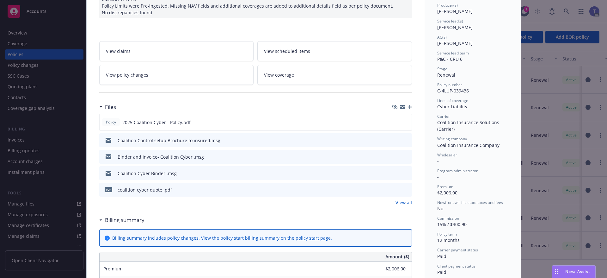
scroll to position [82, 0]
click at [403, 189] on icon "preview file" at bounding box center [406, 188] width 6 height 4
click at [404, 203] on link "View all" at bounding box center [404, 201] width 16 height 7
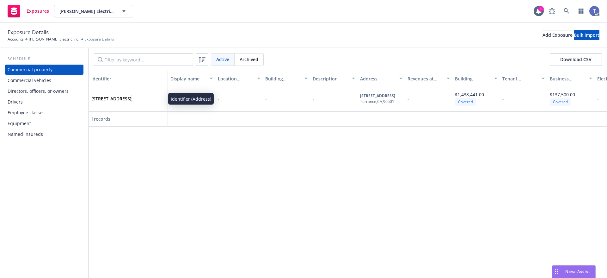
click at [132, 98] on link "[STREET_ADDRESS]" at bounding box center [111, 99] width 40 height 6
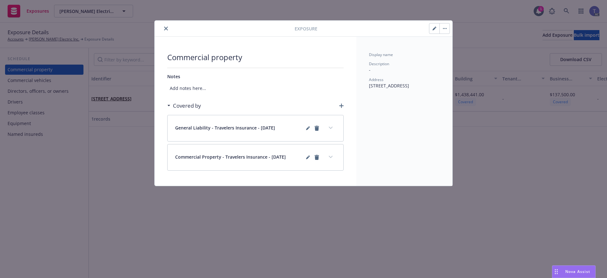
click at [333, 158] on button "expand content" at bounding box center [331, 157] width 10 height 10
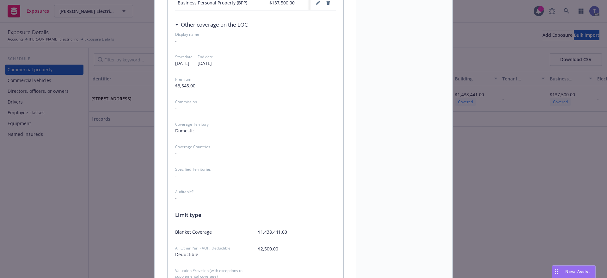
scroll to position [32, 0]
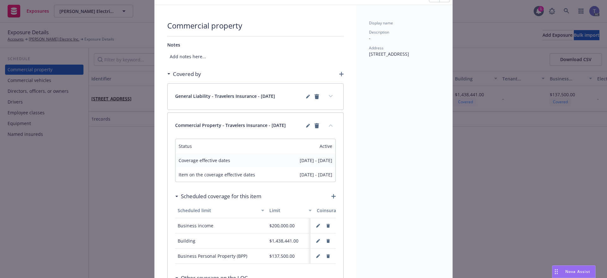
click at [331, 126] on button "collapse content" at bounding box center [331, 125] width 10 height 10
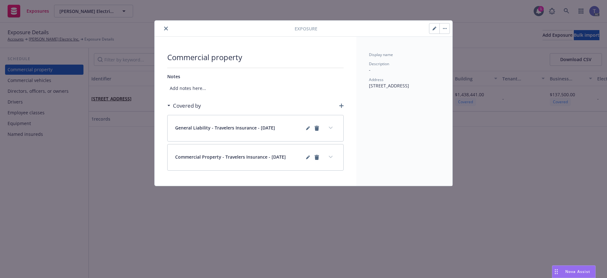
scroll to position [0, 0]
click at [433, 25] on button "button" at bounding box center [435, 28] width 10 height 10
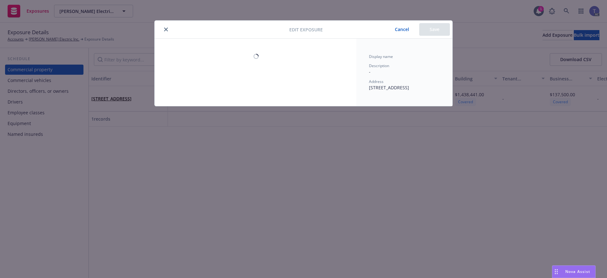
select select "AMOUNT"
select select "JOISTED_MASONRY"
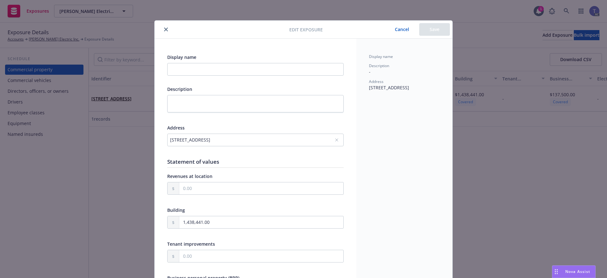
click at [405, 29] on button "Cancel" at bounding box center [402, 29] width 34 height 13
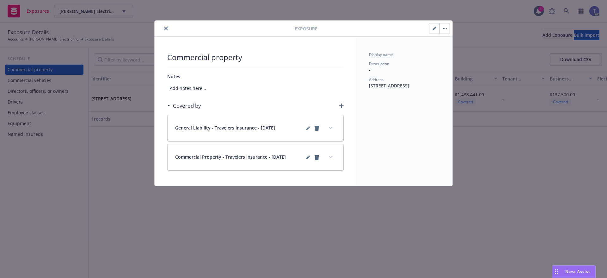
click at [167, 29] on icon "close" at bounding box center [166, 29] width 4 height 4
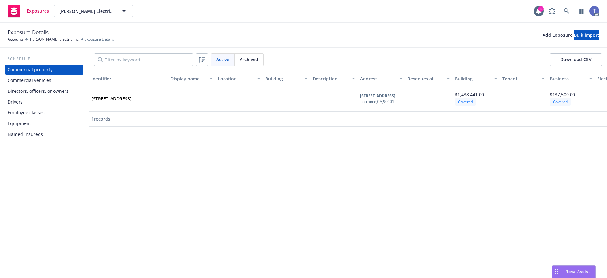
click at [46, 89] on div "Directors, officers, or owners" at bounding box center [38, 91] width 61 height 10
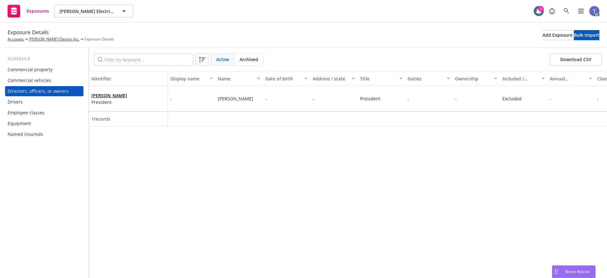
click at [12, 101] on div "Drivers" at bounding box center [15, 102] width 15 height 10
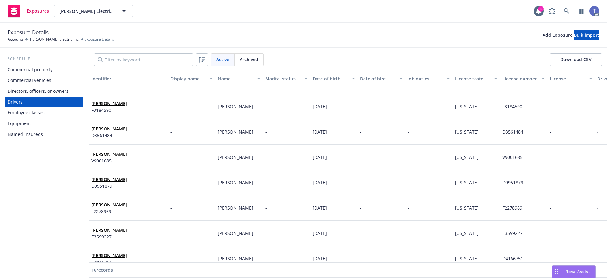
scroll to position [158, 0]
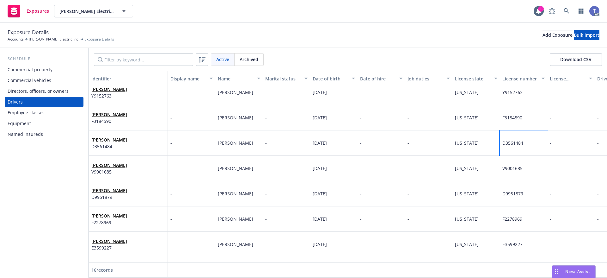
click at [523, 146] on div "D3561484" at bounding box center [513, 142] width 21 height 7
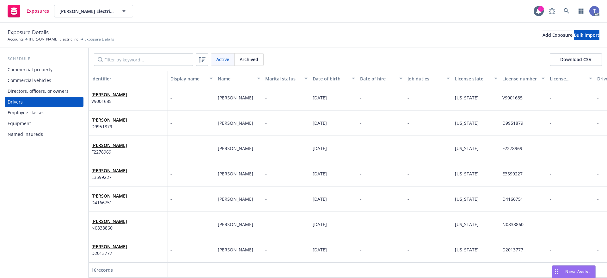
scroll to position [233, 0]
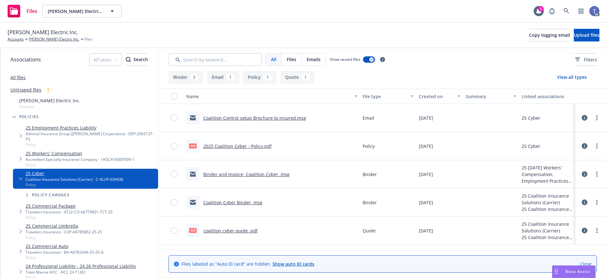
click at [247, 202] on link "Coalition Cyber Binder .msg" at bounding box center [232, 202] width 59 height 6
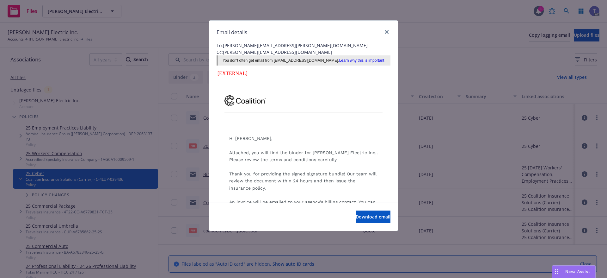
scroll to position [63, 0]
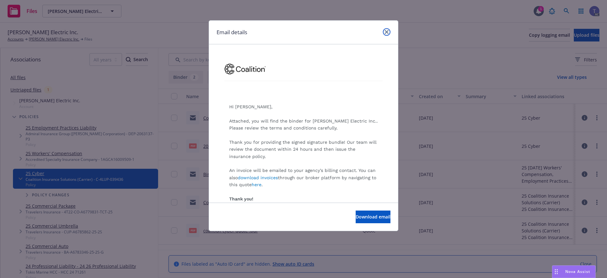
click at [390, 34] on link "close" at bounding box center [387, 32] width 8 height 8
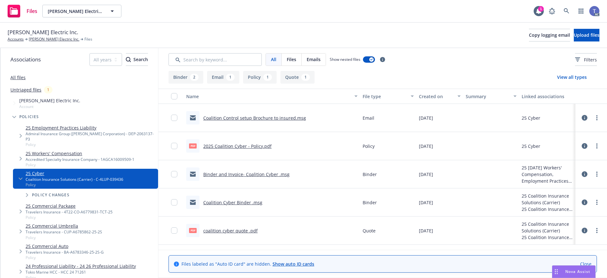
click at [245, 176] on link "Binder and Invoice- Coalition Cyber .msg" at bounding box center [246, 174] width 86 height 6
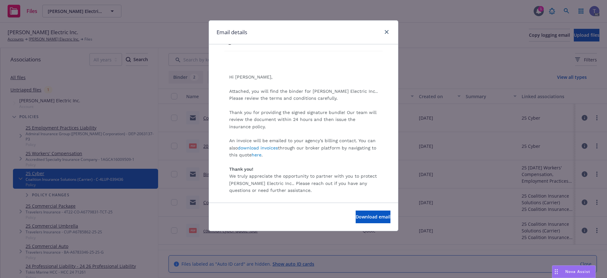
scroll to position [95, 0]
click at [262, 154] on link "here" at bounding box center [257, 152] width 10 height 5
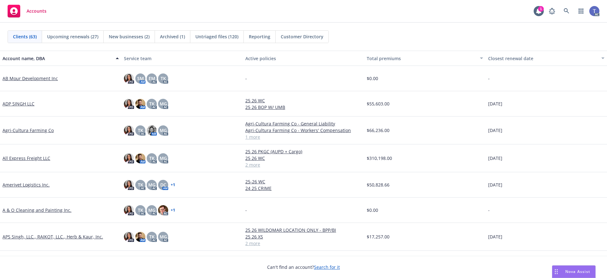
click at [226, 11] on div "Accounts 1 AC" at bounding box center [303, 11] width 607 height 23
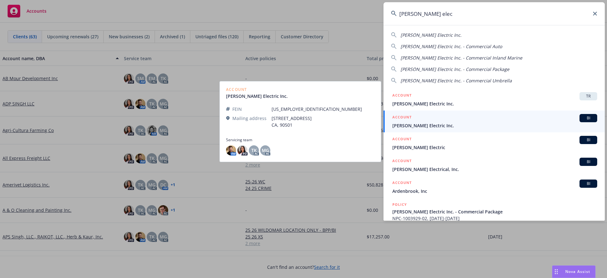
type input "[PERSON_NAME] elec"
click at [424, 125] on span "[PERSON_NAME] Electric Inc." at bounding box center [495, 125] width 205 height 7
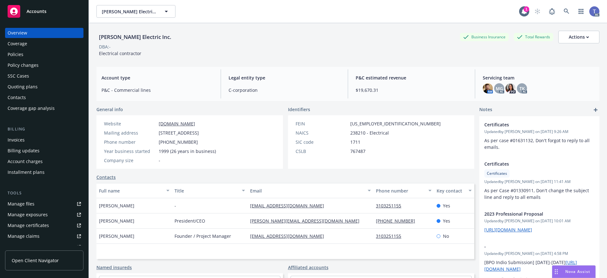
click at [20, 86] on div "Quoting plans" at bounding box center [23, 87] width 30 height 10
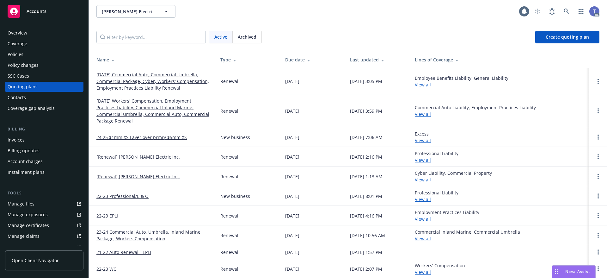
click at [143, 103] on link "[DATE] Workers' Compensation, Employment Practices Liability, Commercial Inland…" at bounding box center [153, 110] width 114 height 27
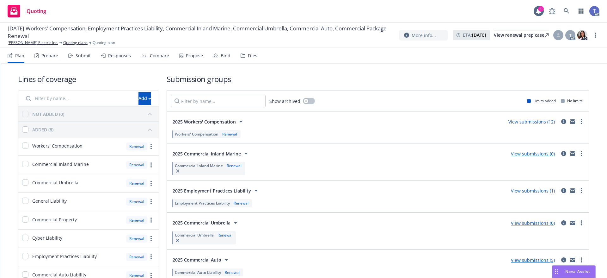
click at [248, 55] on div "Files" at bounding box center [252, 55] width 9 height 5
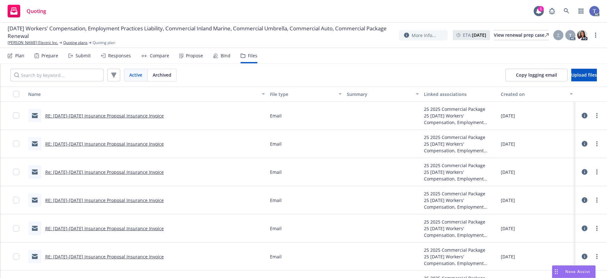
click at [83, 58] on div "Submit" at bounding box center [83, 55] width 15 height 5
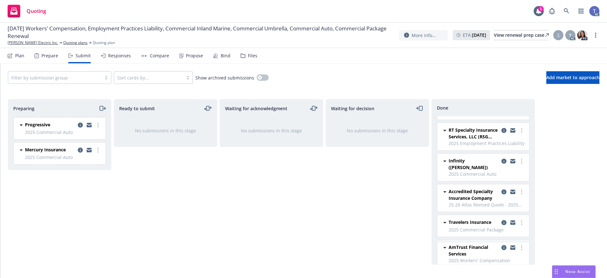
scroll to position [503, 0]
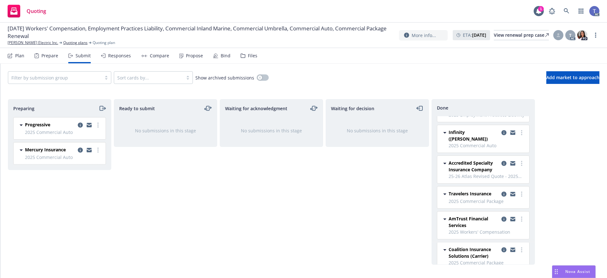
click at [500, 240] on div at bounding box center [483, 240] width 103 height 4
click at [502, 247] on icon "copy logging email" at bounding box center [504, 249] width 5 height 5
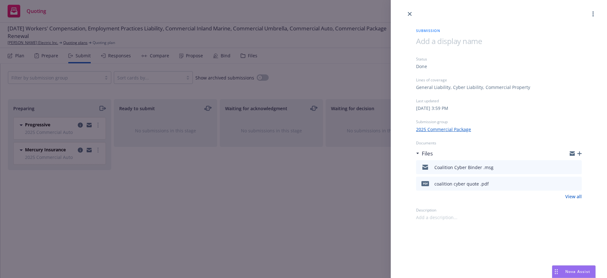
click at [580, 197] on link "View all" at bounding box center [574, 196] width 16 height 7
click at [409, 12] on link "close" at bounding box center [410, 14] width 8 height 8
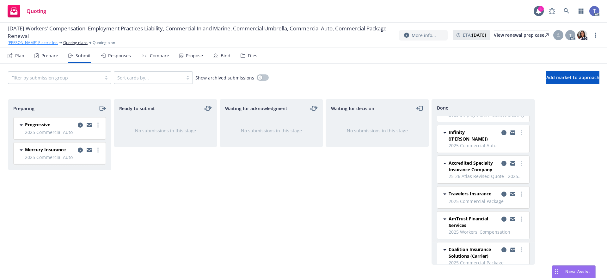
click at [21, 43] on link "[PERSON_NAME] Electric Inc." at bounding box center [33, 43] width 51 height 6
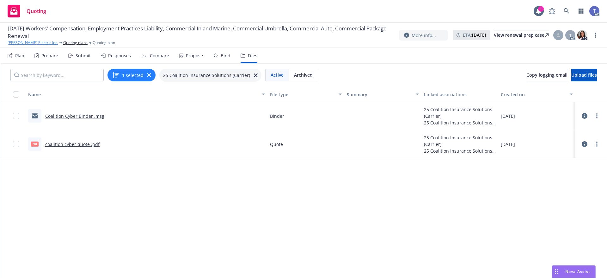
click at [23, 44] on link "[PERSON_NAME] Electric Inc." at bounding box center [33, 43] width 51 height 6
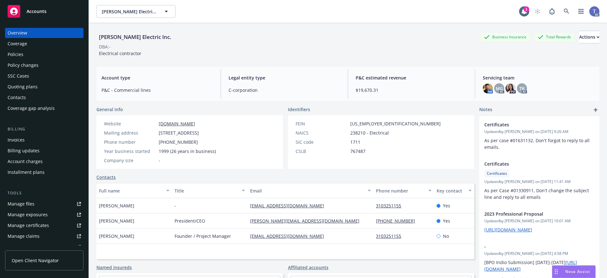
drag, startPoint x: 20, startPoint y: 84, endPoint x: 14, endPoint y: 84, distance: 5.7
click at [20, 84] on div "Quoting plans" at bounding box center [23, 87] width 30 height 10
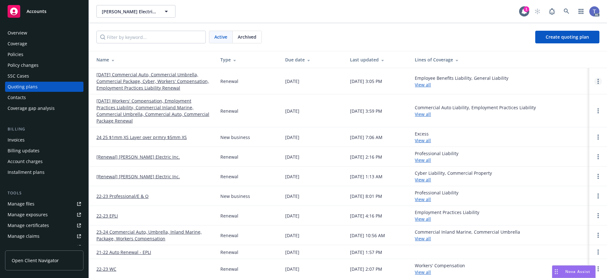
click at [595, 81] on link "Open options" at bounding box center [599, 81] width 8 height 8
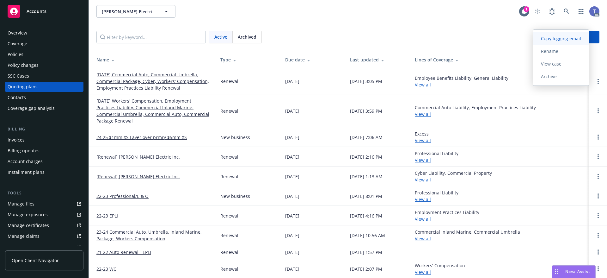
click at [570, 37] on span "Copy logging email" at bounding box center [561, 38] width 55 height 6
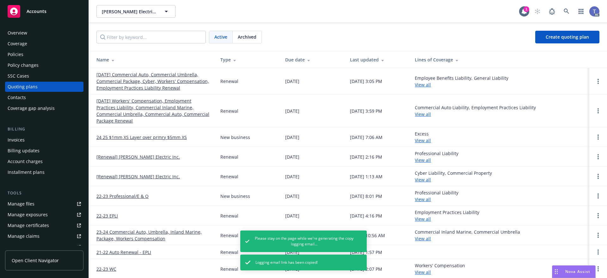
click at [38, 52] on div "Policies" at bounding box center [44, 54] width 73 height 10
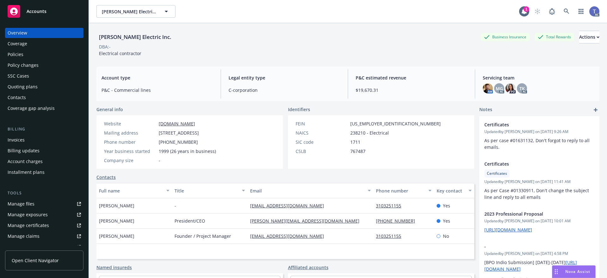
click at [35, 90] on div "Quoting plans" at bounding box center [23, 87] width 30 height 10
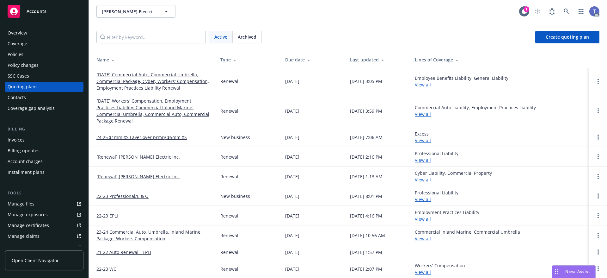
click at [23, 52] on div "Policies" at bounding box center [44, 54] width 73 height 10
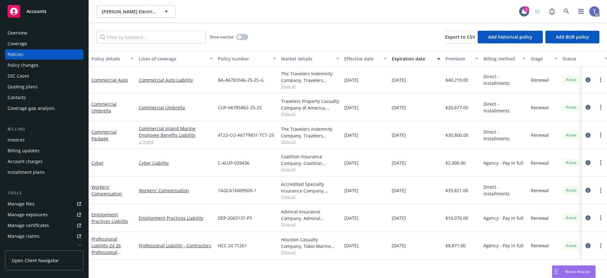
click at [590, 246] on icon "circleInformation" at bounding box center [588, 245] width 5 height 5
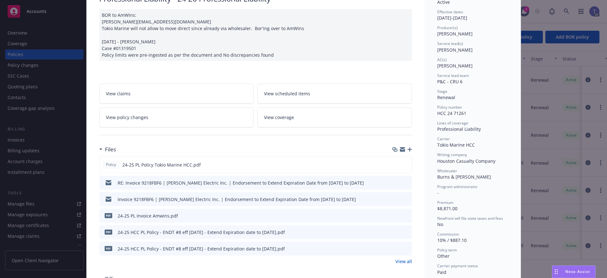
scroll to position [127, 0]
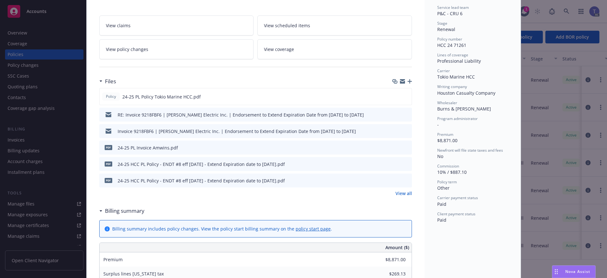
click at [404, 194] on link "View all" at bounding box center [404, 193] width 16 height 7
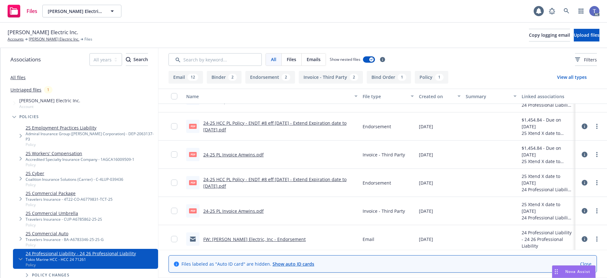
scroll to position [63, 0]
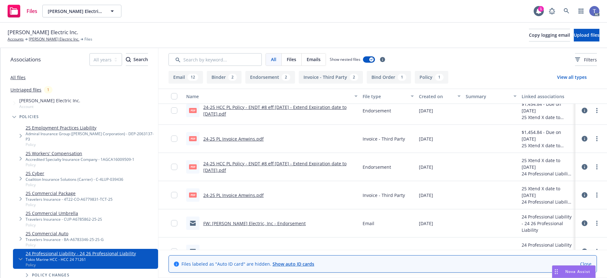
click at [249, 223] on link "FW: Barden Electric, Inc - Endorsement" at bounding box center [254, 223] width 102 height 6
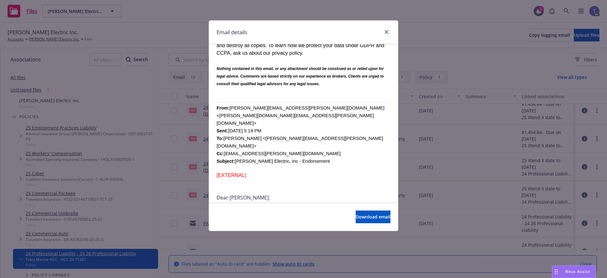
scroll to position [285, 0]
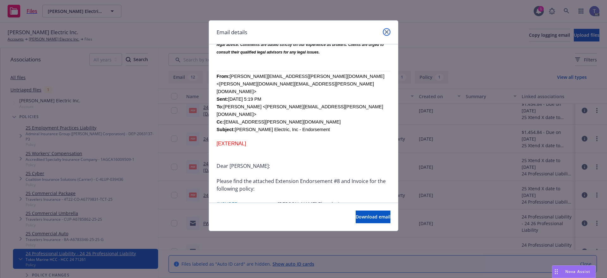
click at [388, 30] on icon "close" at bounding box center [387, 32] width 4 height 4
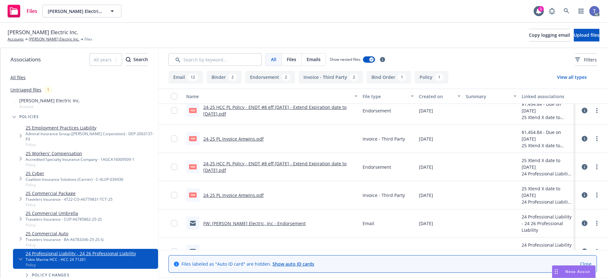
click at [234, 220] on link "FW: Barden Electric, Inc - Endorsement" at bounding box center [254, 223] width 102 height 6
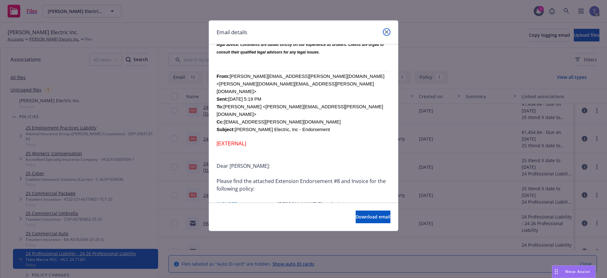
click at [386, 32] on icon "close" at bounding box center [387, 32] width 4 height 4
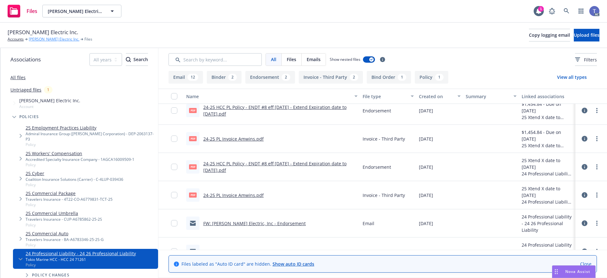
drag, startPoint x: 42, startPoint y: 44, endPoint x: 43, endPoint y: 39, distance: 4.9
click at [42, 43] on div "Barden Electric Inc. Accounts Barden Electric Inc. Files Copy logging email Upl…" at bounding box center [303, 35] width 607 height 25
click at [43, 38] on link "[PERSON_NAME] Electric Inc." at bounding box center [54, 39] width 51 height 6
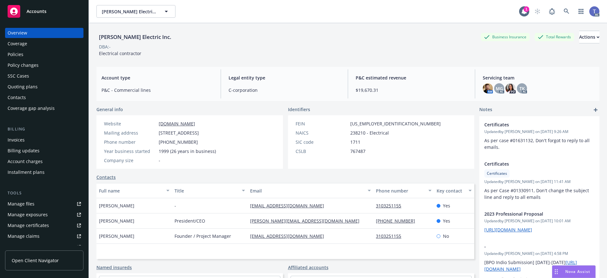
click at [17, 48] on div "Coverage" at bounding box center [18, 44] width 20 height 10
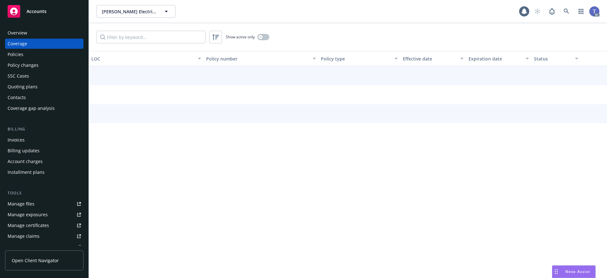
click at [22, 53] on div "Policies" at bounding box center [16, 54] width 16 height 10
